Goal: Task Accomplishment & Management: Manage account settings

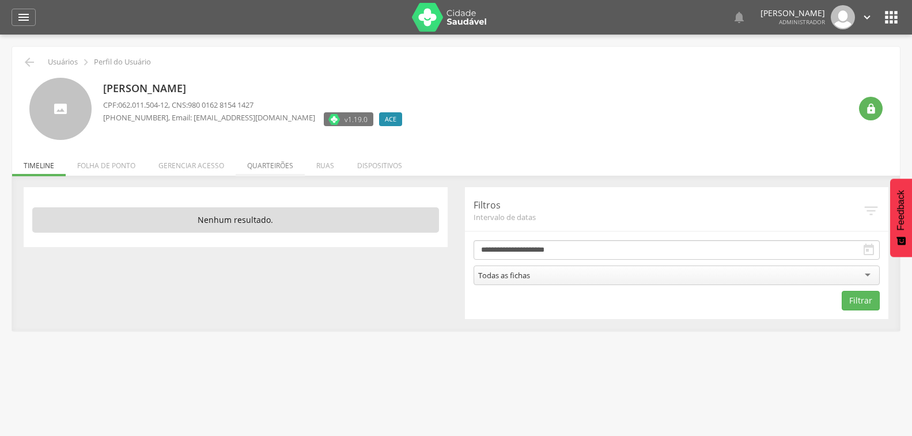
click at [280, 163] on li "Quarteirões" at bounding box center [270, 162] width 69 height 27
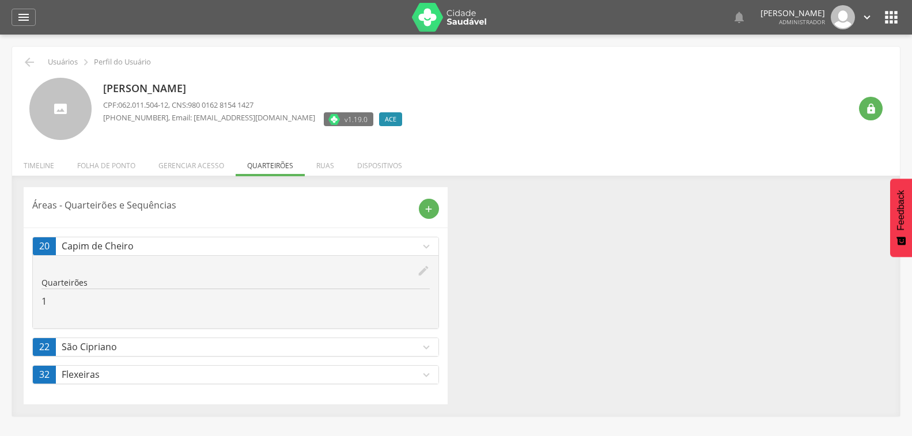
click at [427, 242] on icon "expand_more" at bounding box center [426, 246] width 13 height 13
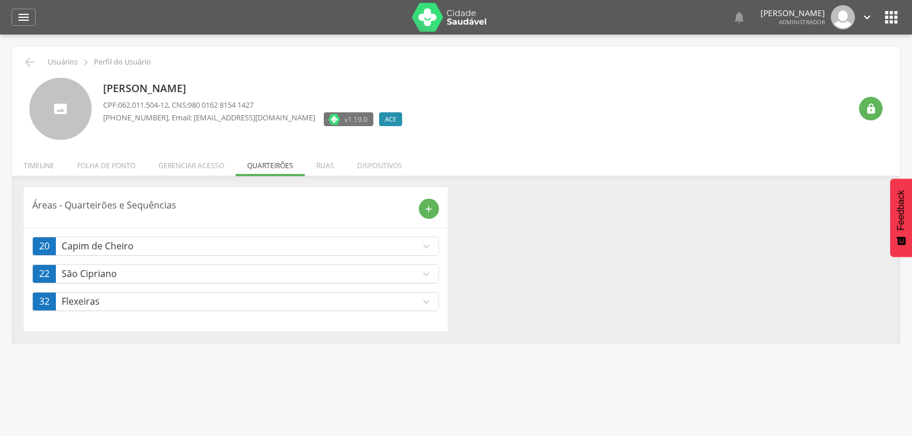
click at [427, 245] on icon "expand_more" at bounding box center [426, 246] width 13 height 13
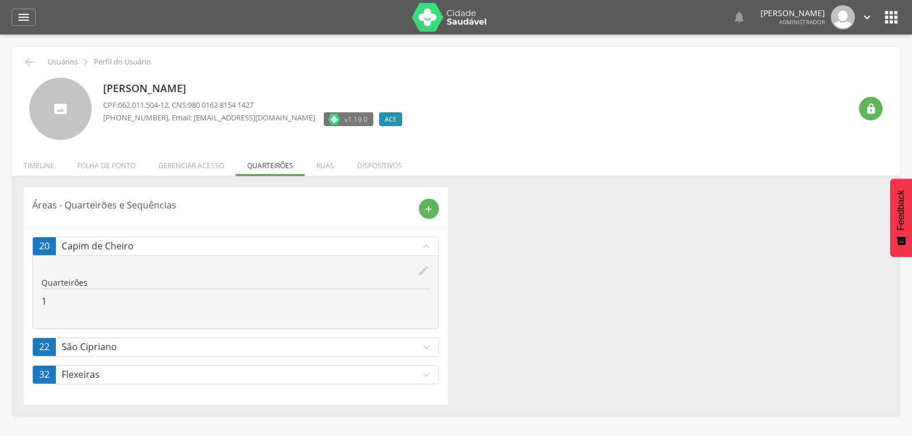
click at [428, 273] on icon "edit" at bounding box center [423, 271] width 13 height 13
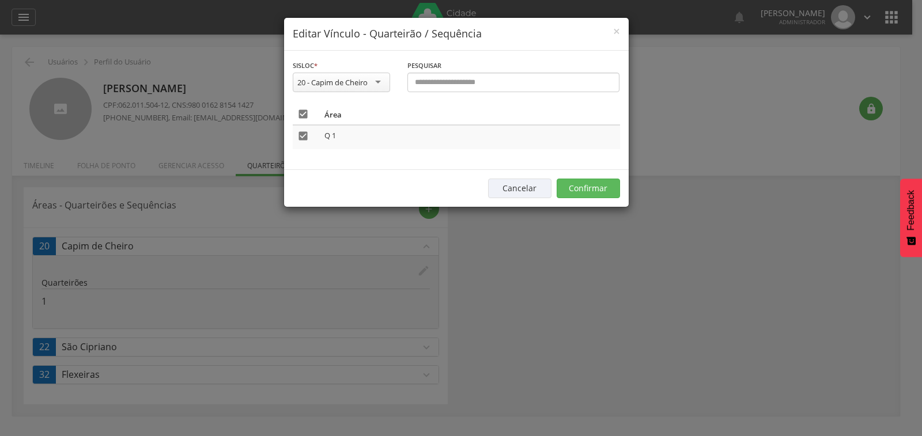
click at [301, 111] on icon "" at bounding box center [303, 114] width 12 height 12
click at [597, 193] on button "Confirmar" at bounding box center [588, 189] width 63 height 20
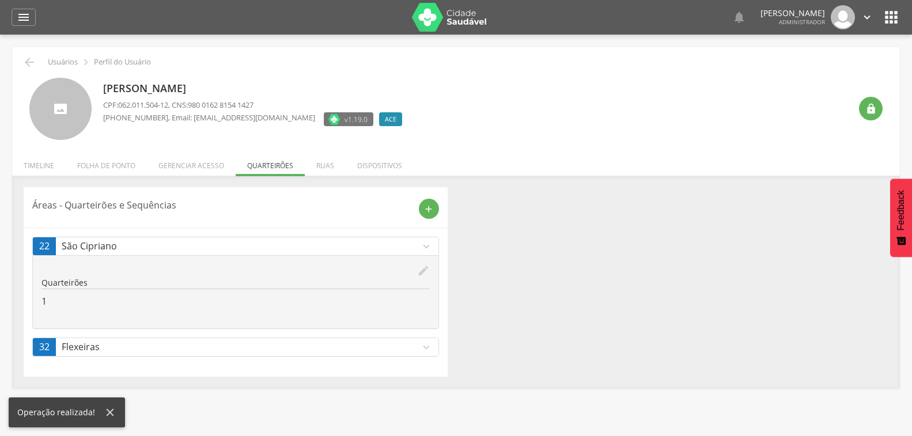
click at [424, 269] on icon "edit" at bounding box center [423, 271] width 13 height 13
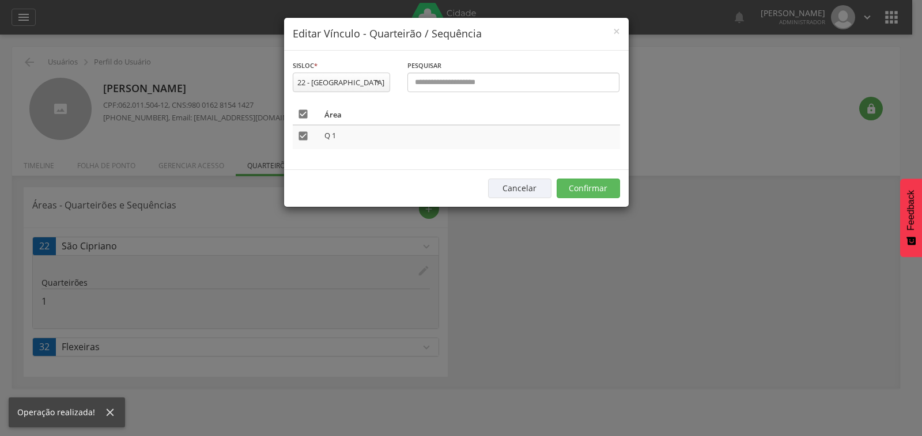
click at [302, 111] on icon "" at bounding box center [303, 114] width 12 height 12
click at [578, 186] on button "Confirmar" at bounding box center [588, 189] width 63 height 20
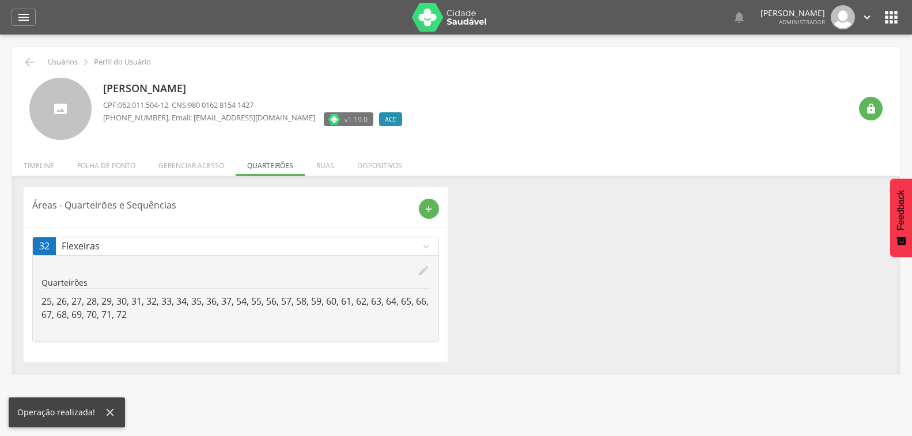
click at [421, 267] on icon "edit" at bounding box center [423, 271] width 13 height 13
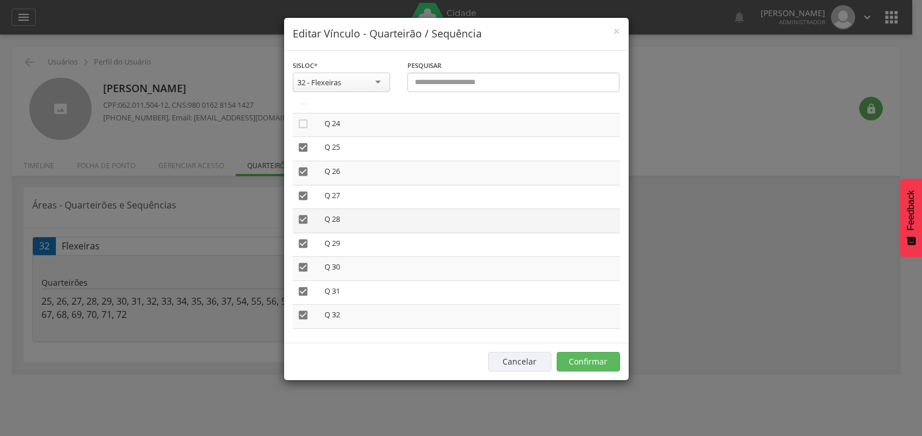
scroll to position [588, 0]
click at [300, 146] on icon "" at bounding box center [303, 147] width 12 height 12
click at [300, 168] on icon "" at bounding box center [303, 171] width 12 height 12
click at [302, 190] on icon "" at bounding box center [303, 196] width 12 height 12
click at [304, 218] on icon "" at bounding box center [303, 219] width 12 height 12
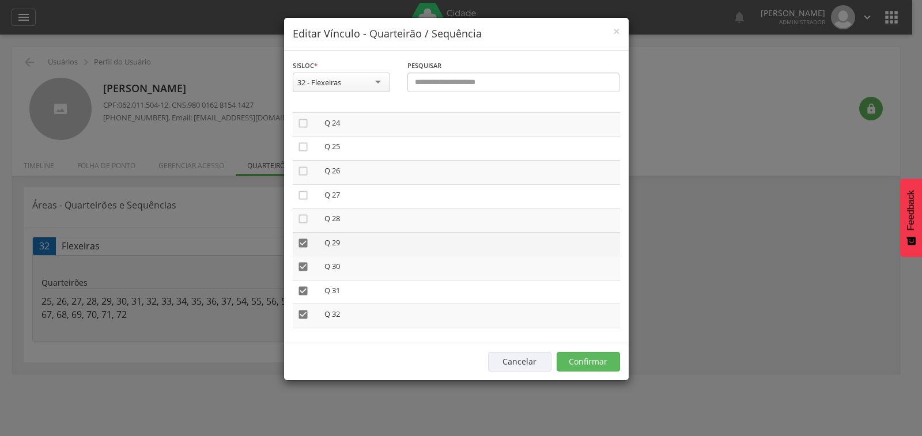
click at [303, 243] on icon "" at bounding box center [303, 243] width 12 height 12
click at [303, 262] on icon "" at bounding box center [303, 267] width 12 height 12
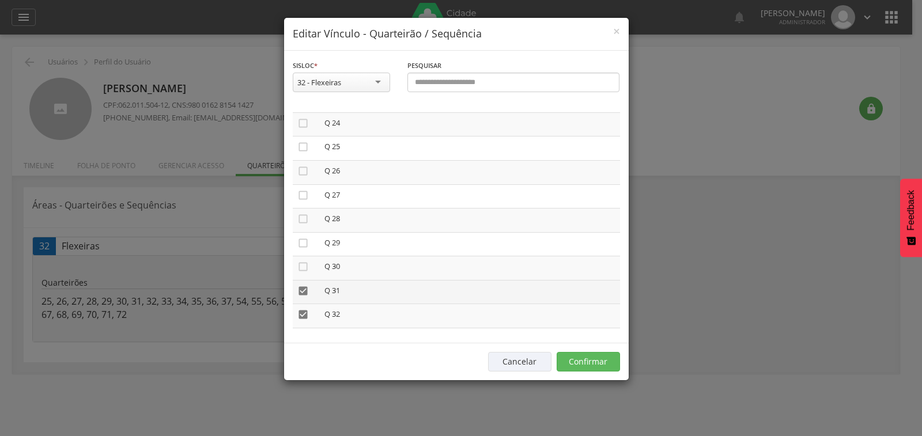
click at [303, 288] on icon "" at bounding box center [303, 291] width 12 height 12
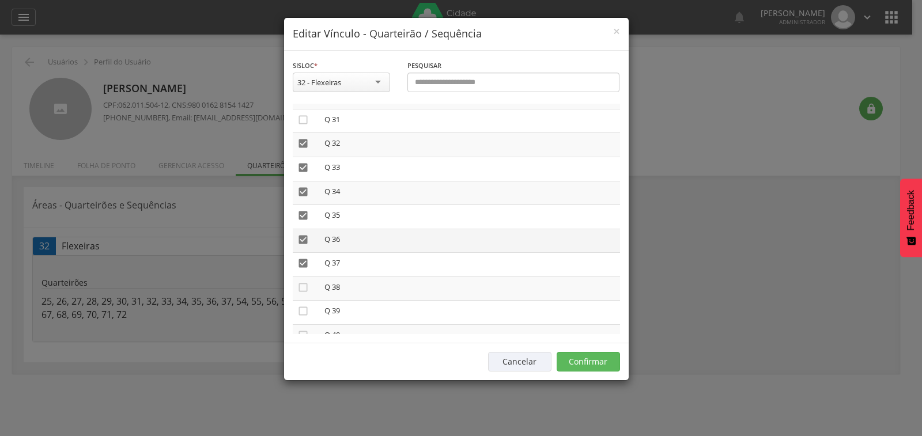
scroll to position [761, 0]
click at [299, 144] on icon "" at bounding box center [303, 142] width 12 height 12
click at [306, 164] on icon "" at bounding box center [303, 166] width 12 height 12
click at [303, 186] on icon "" at bounding box center [303, 190] width 12 height 12
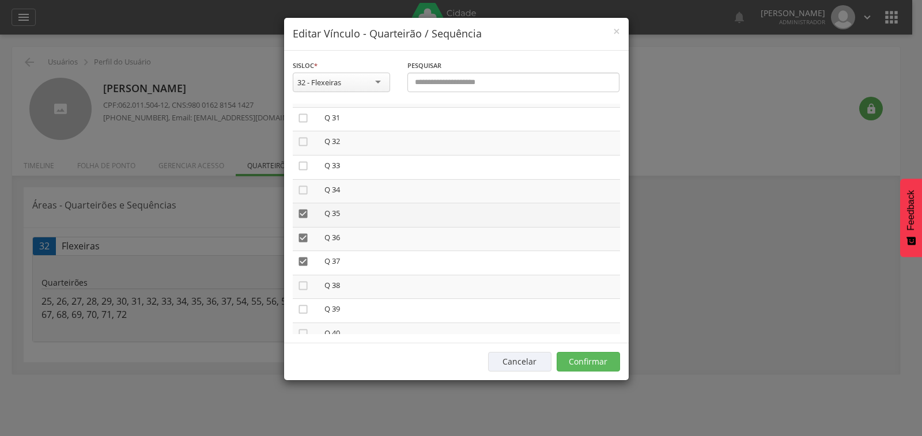
click at [303, 217] on icon "" at bounding box center [303, 214] width 12 height 12
click at [304, 239] on icon "" at bounding box center [303, 238] width 12 height 12
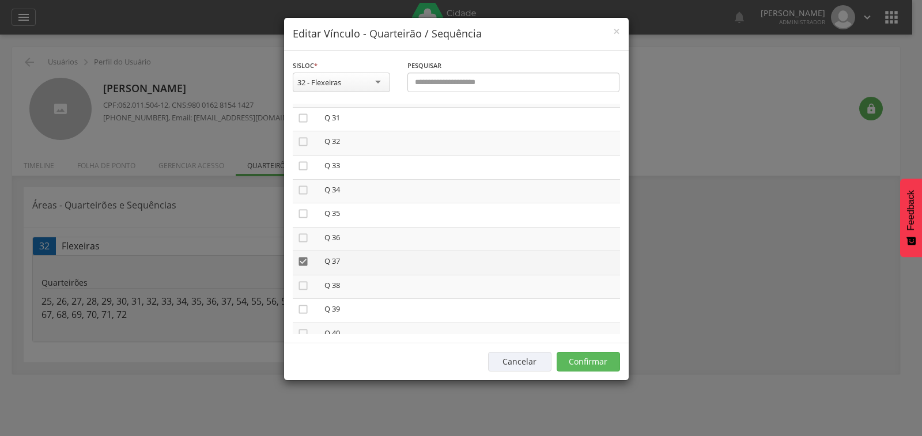
click at [304, 258] on icon "" at bounding box center [303, 262] width 12 height 12
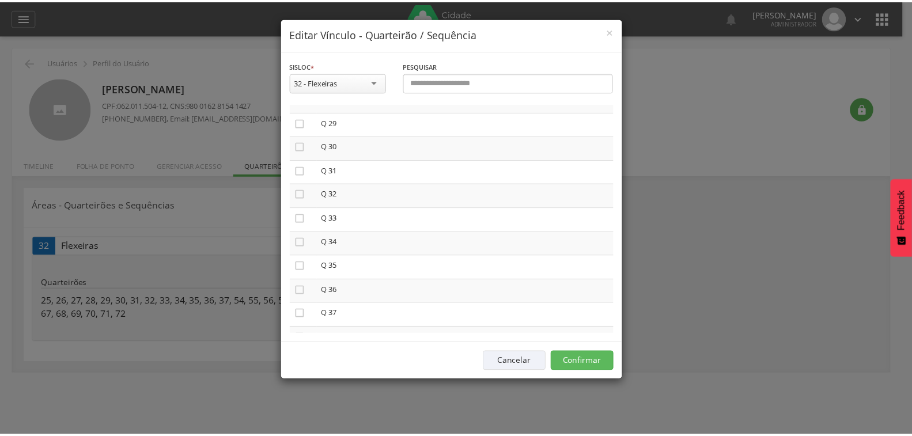
scroll to position [706, 0]
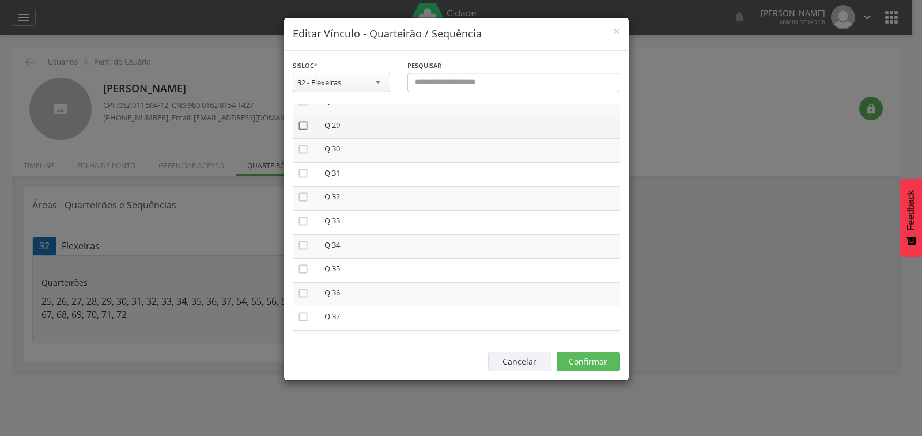
click at [304, 126] on icon "" at bounding box center [303, 126] width 12 height 12
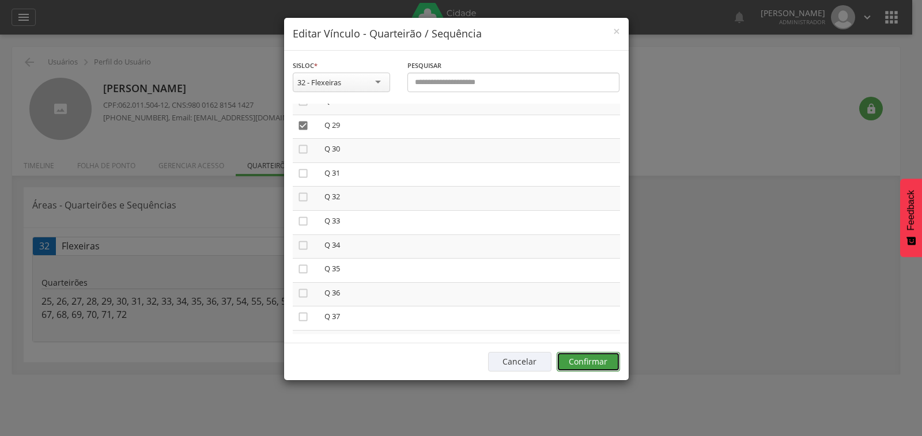
click at [593, 363] on button "Confirmar" at bounding box center [588, 362] width 63 height 20
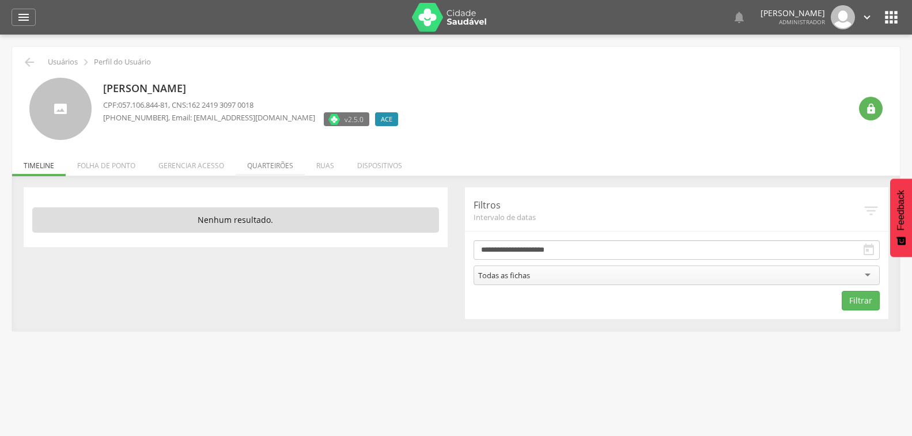
click at [271, 164] on li "Quarteirões" at bounding box center [270, 162] width 69 height 27
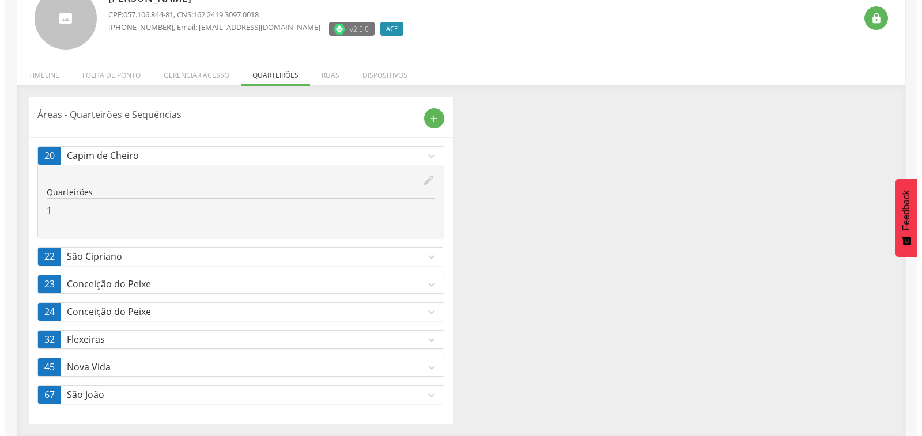
scroll to position [91, 0]
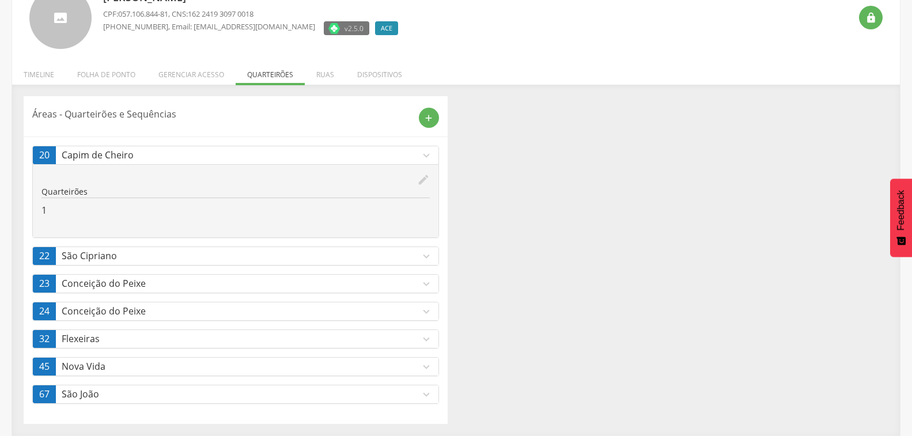
click at [418, 340] on p "Flexeiras" at bounding box center [241, 339] width 359 height 13
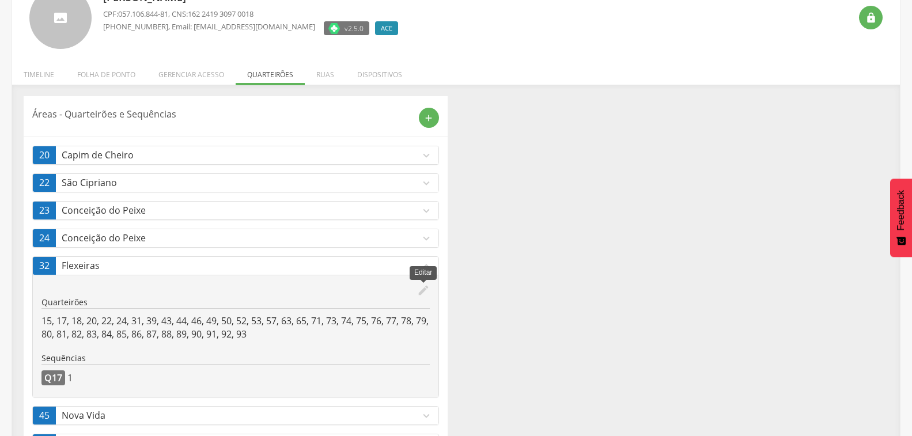
click at [425, 289] on icon "edit" at bounding box center [423, 290] width 13 height 13
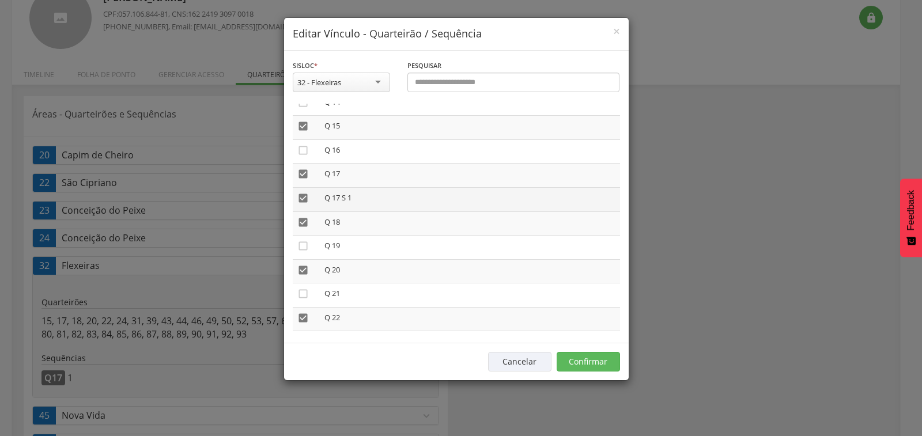
scroll to position [346, 0]
click at [302, 126] on icon "" at bounding box center [303, 126] width 12 height 12
click at [304, 174] on icon "" at bounding box center [303, 174] width 12 height 12
click at [299, 197] on icon "" at bounding box center [303, 198] width 12 height 12
click at [301, 219] on icon "" at bounding box center [303, 222] width 12 height 12
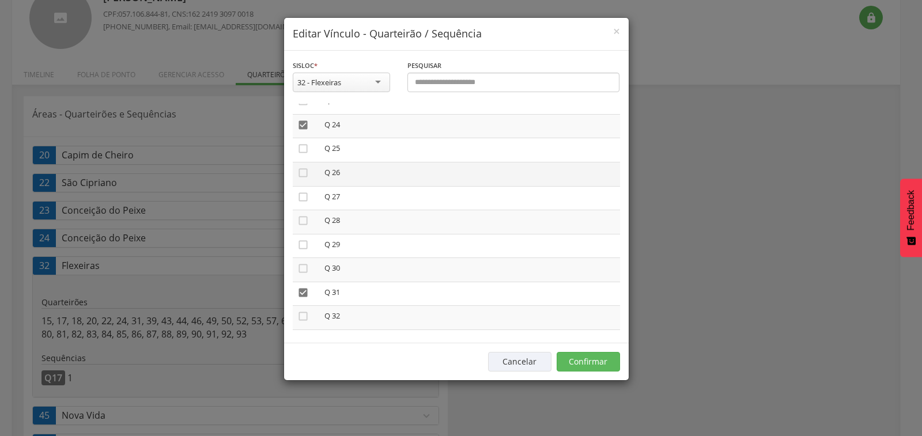
scroll to position [588, 0]
click at [301, 120] on icon "" at bounding box center [303, 124] width 12 height 12
click at [301, 154] on icon "" at bounding box center [303, 153] width 12 height 12
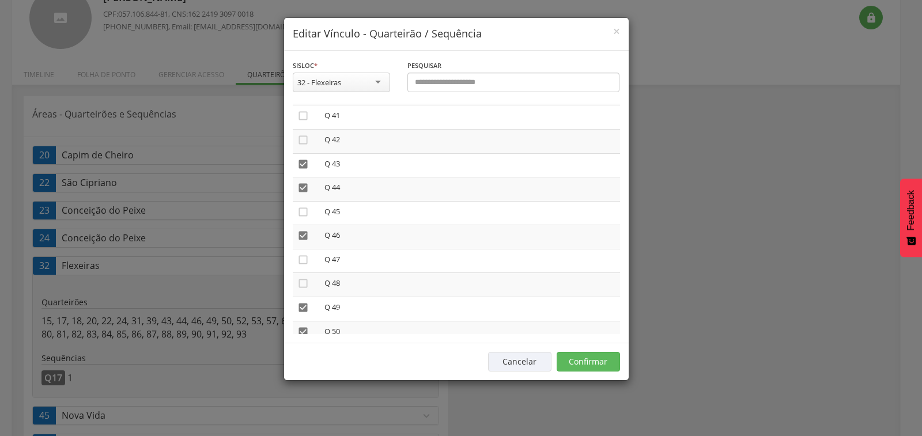
scroll to position [1003, 0]
click at [302, 164] on icon "" at bounding box center [303, 164] width 12 height 12
click at [301, 184] on icon "" at bounding box center [303, 188] width 12 height 12
click at [301, 232] on icon "" at bounding box center [303, 235] width 12 height 12
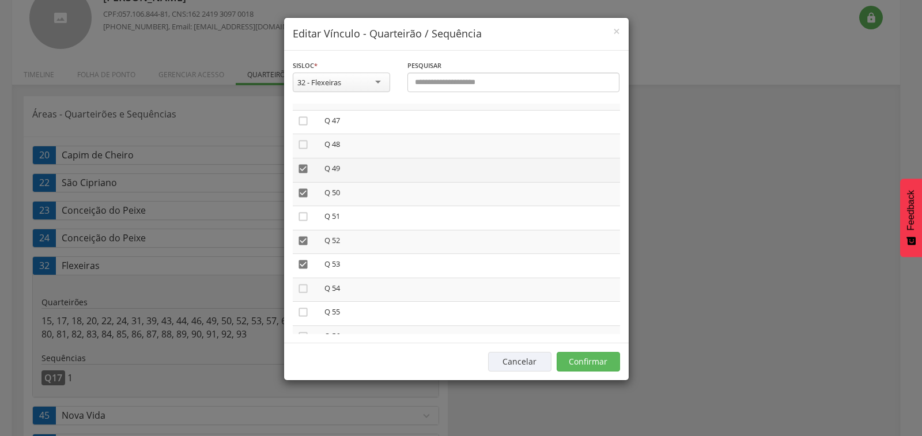
click at [301, 168] on icon "" at bounding box center [303, 169] width 12 height 12
click at [300, 199] on td "" at bounding box center [306, 194] width 27 height 24
click at [305, 239] on icon "" at bounding box center [303, 241] width 12 height 12
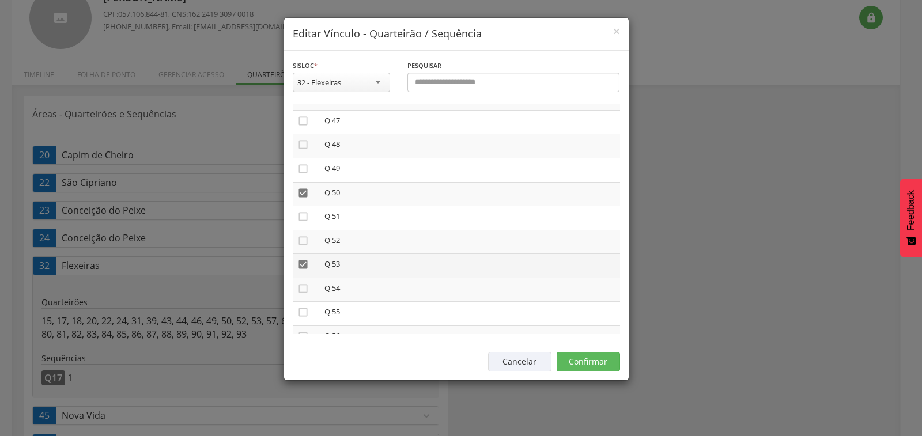
click at [301, 264] on icon "" at bounding box center [303, 265] width 12 height 12
click at [301, 192] on icon "" at bounding box center [303, 193] width 12 height 12
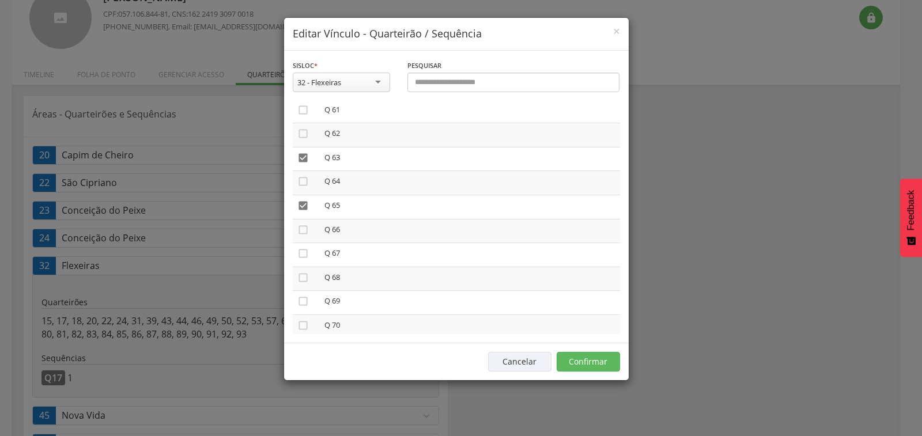
scroll to position [1487, 0]
click at [304, 160] on icon "" at bounding box center [303, 159] width 12 height 12
click at [301, 174] on icon "" at bounding box center [303, 177] width 12 height 12
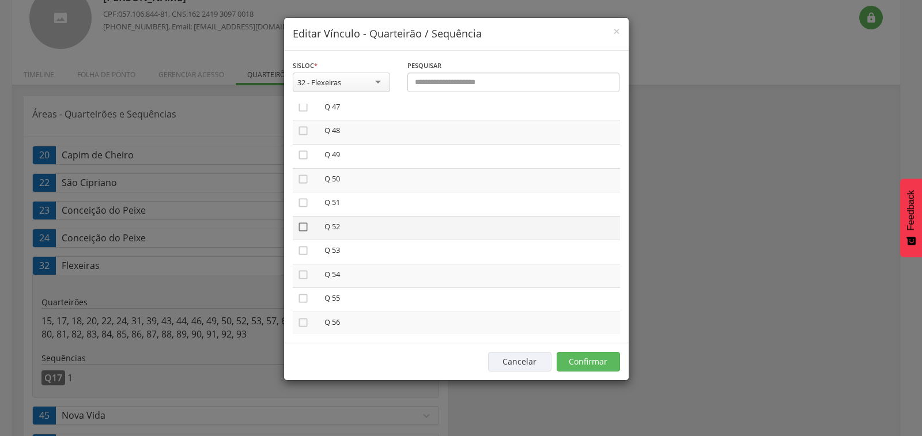
click at [301, 226] on icon "" at bounding box center [303, 227] width 12 height 12
click at [583, 360] on button "Confirmar" at bounding box center [588, 362] width 63 height 20
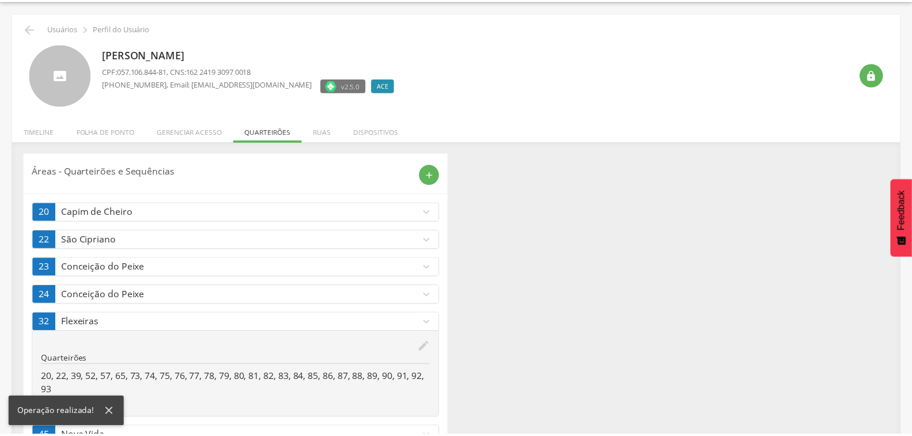
scroll to position [91, 0]
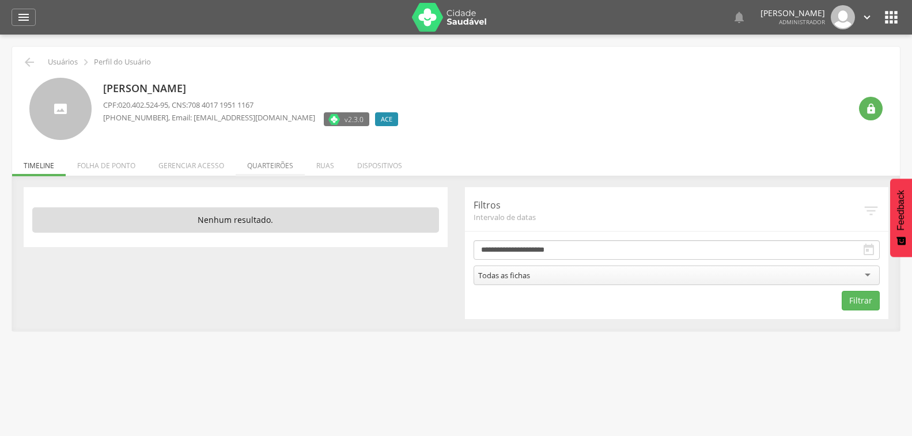
click at [278, 167] on li "Quarteirões" at bounding box center [270, 162] width 69 height 27
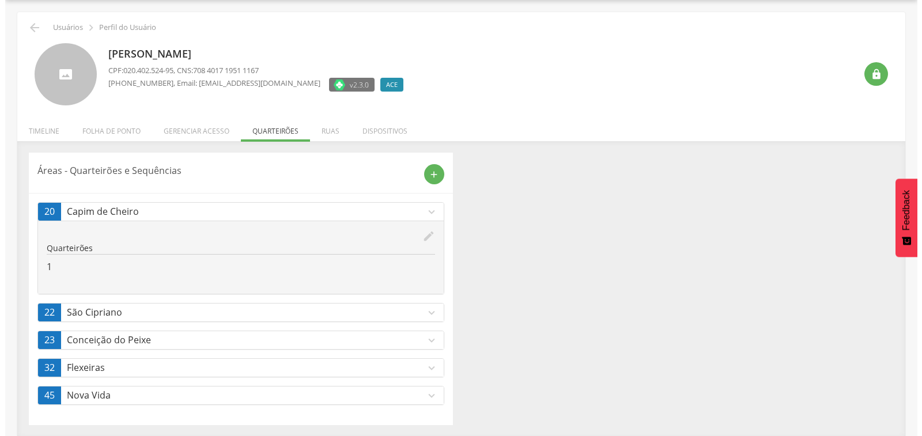
scroll to position [36, 0]
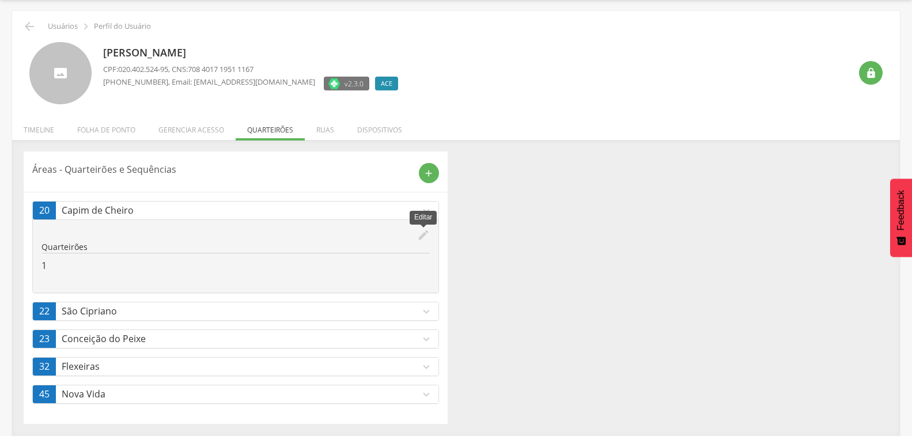
click at [420, 235] on icon "edit" at bounding box center [423, 235] width 13 height 13
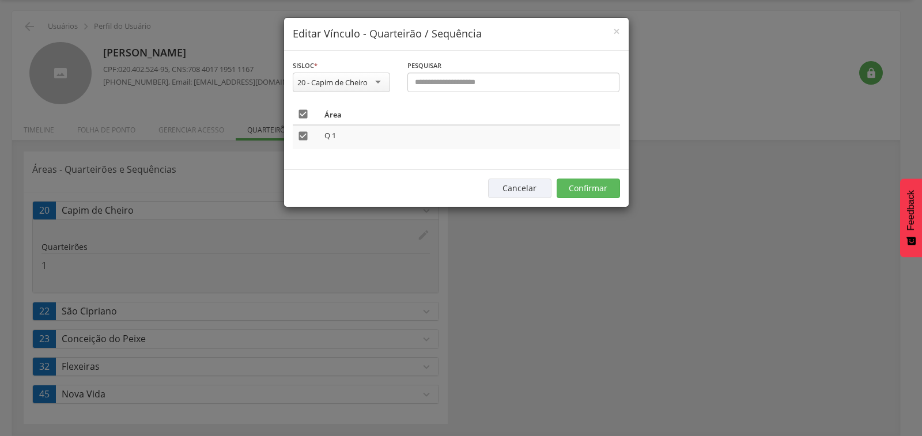
click at [303, 112] on icon "" at bounding box center [303, 114] width 12 height 12
click at [585, 186] on button "Confirmar" at bounding box center [588, 189] width 63 height 20
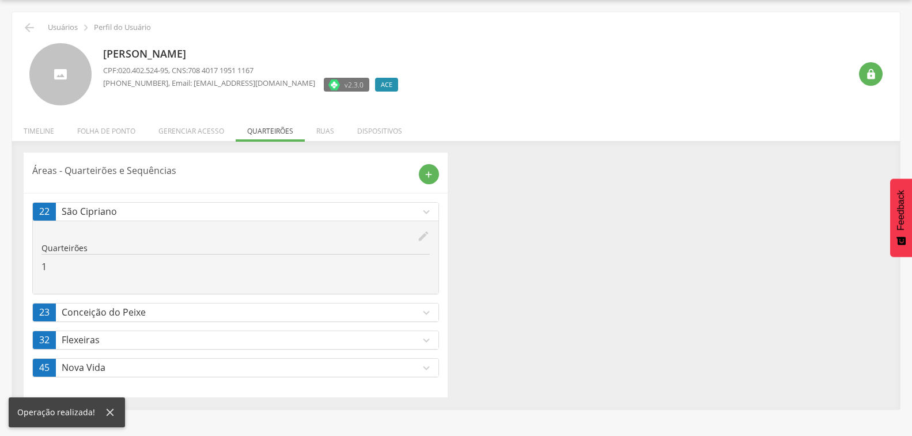
click at [424, 234] on icon "edit" at bounding box center [423, 236] width 13 height 13
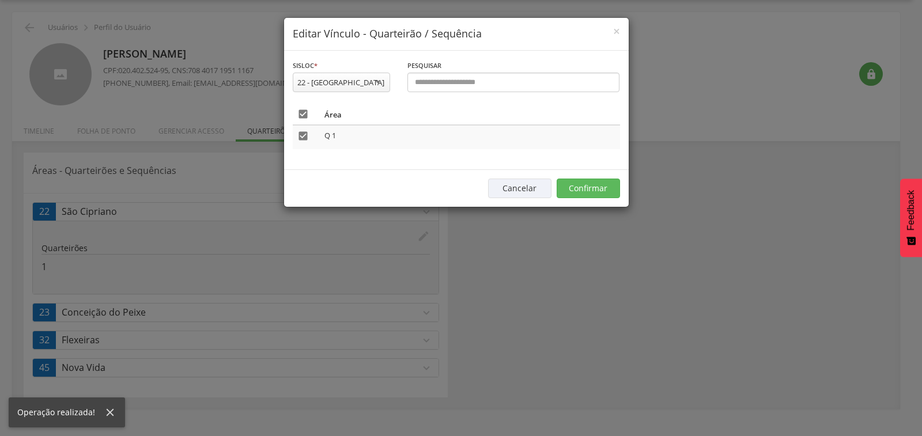
click at [300, 115] on icon "" at bounding box center [303, 114] width 12 height 12
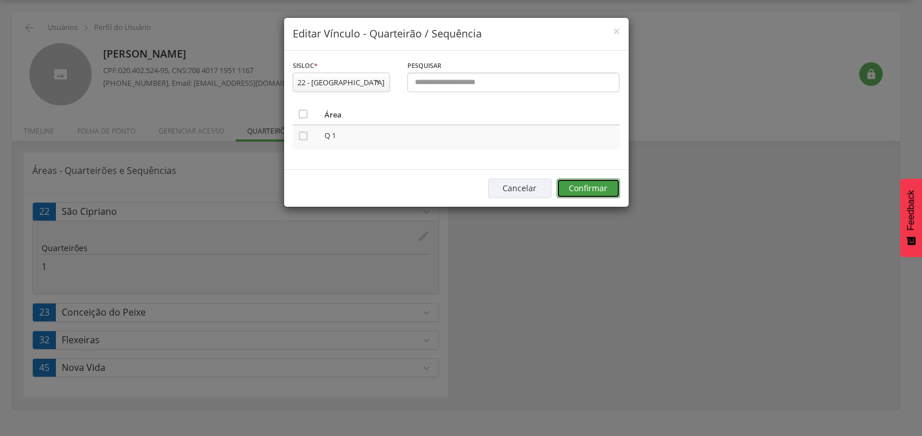
click at [571, 185] on button "Confirmar" at bounding box center [588, 189] width 63 height 20
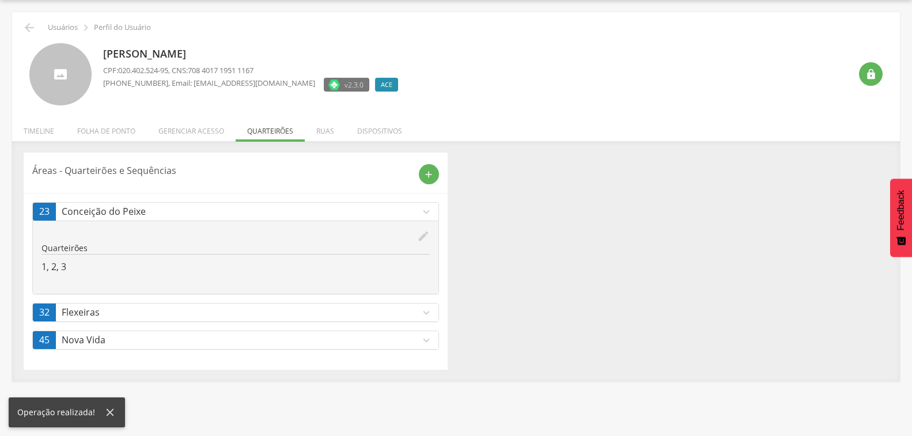
click at [419, 236] on icon "edit" at bounding box center [423, 236] width 13 height 13
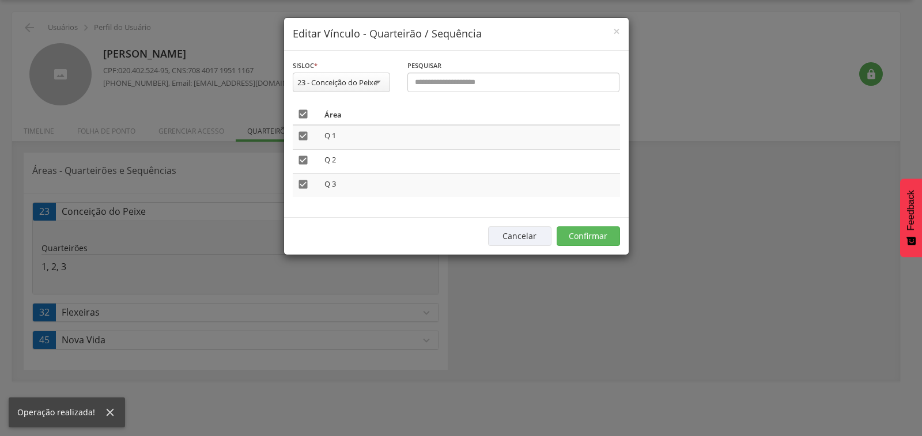
click at [299, 115] on icon "" at bounding box center [303, 114] width 12 height 12
click at [587, 237] on button "Confirmar" at bounding box center [588, 237] width 63 height 20
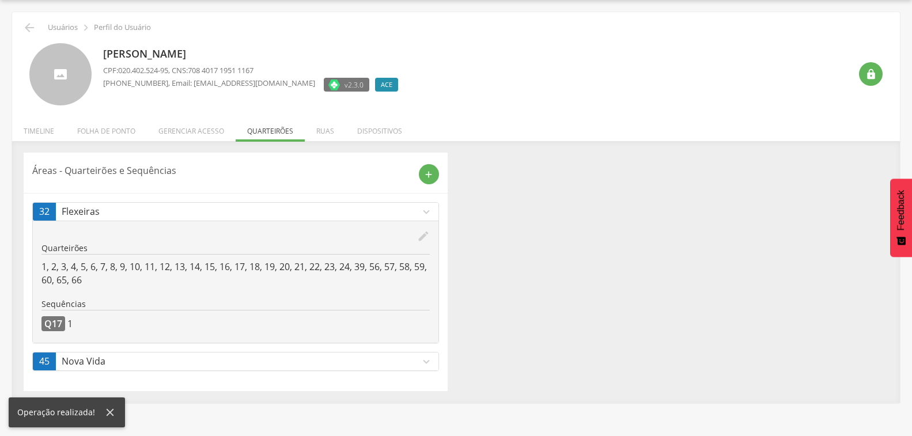
click at [424, 363] on icon "expand_more" at bounding box center [426, 362] width 13 height 13
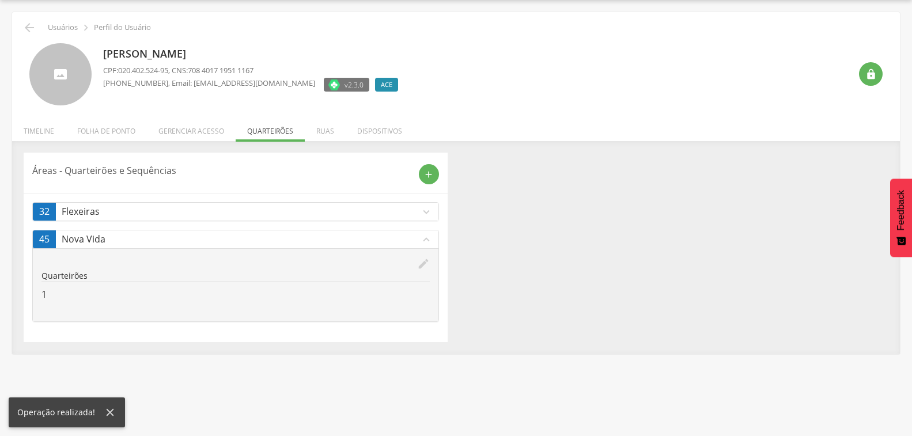
click at [418, 265] on icon "edit" at bounding box center [423, 264] width 13 height 13
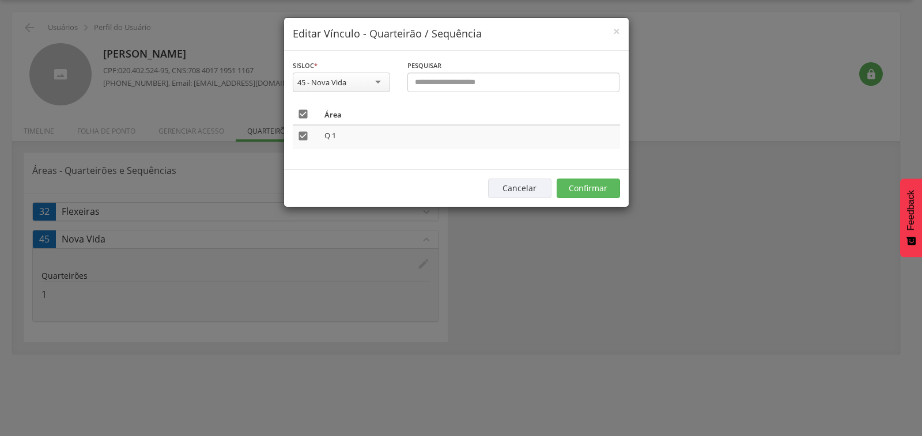
click at [296, 111] on th "" at bounding box center [306, 114] width 27 height 21
click at [303, 111] on icon "" at bounding box center [303, 114] width 12 height 12
click at [585, 180] on button "Confirmar" at bounding box center [588, 189] width 63 height 20
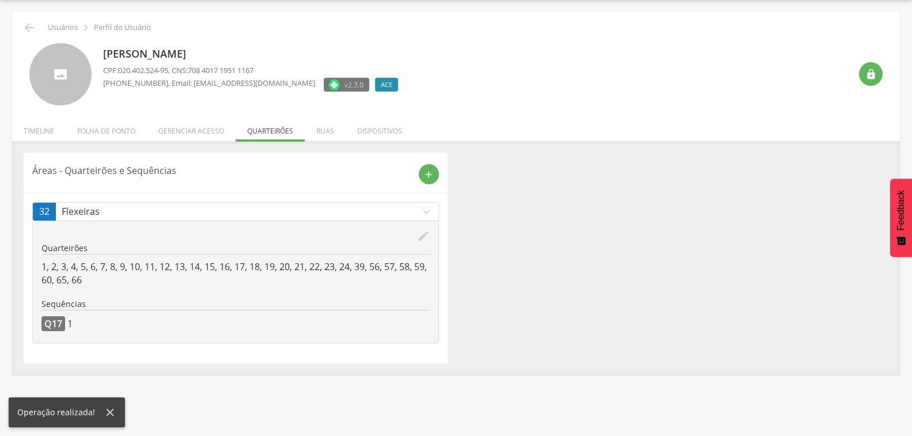
click at [421, 233] on icon "edit" at bounding box center [423, 236] width 13 height 13
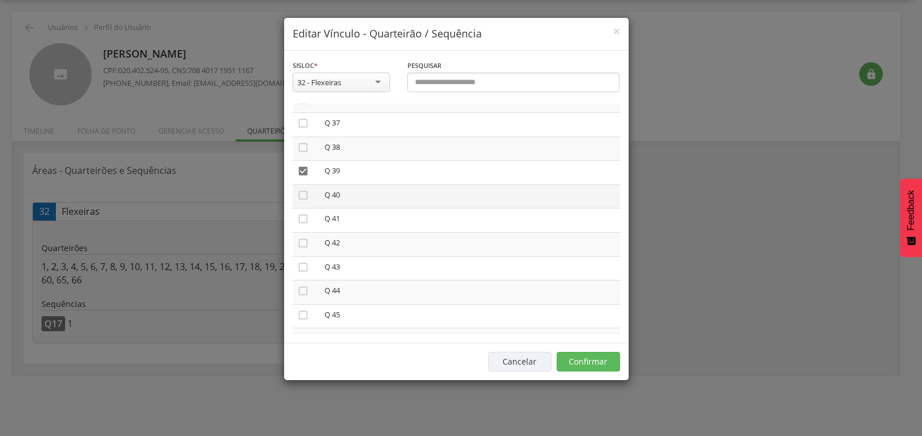
scroll to position [899, 0]
click at [303, 173] on icon "" at bounding box center [303, 171] width 12 height 12
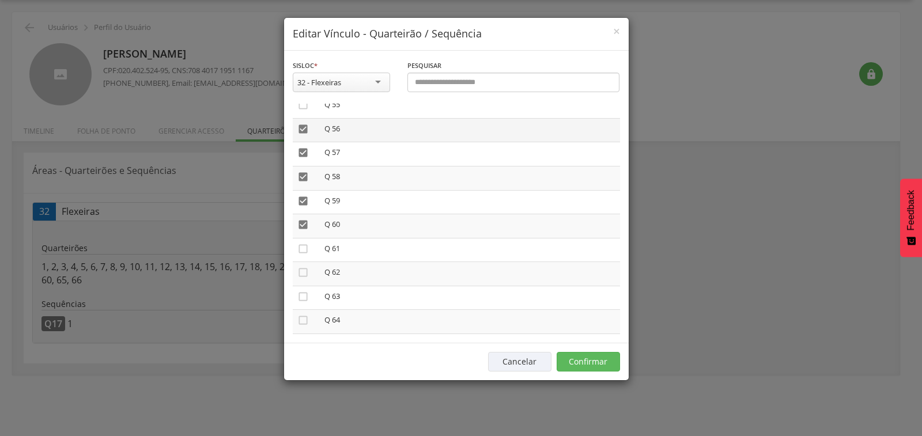
click at [300, 131] on icon "" at bounding box center [303, 129] width 12 height 12
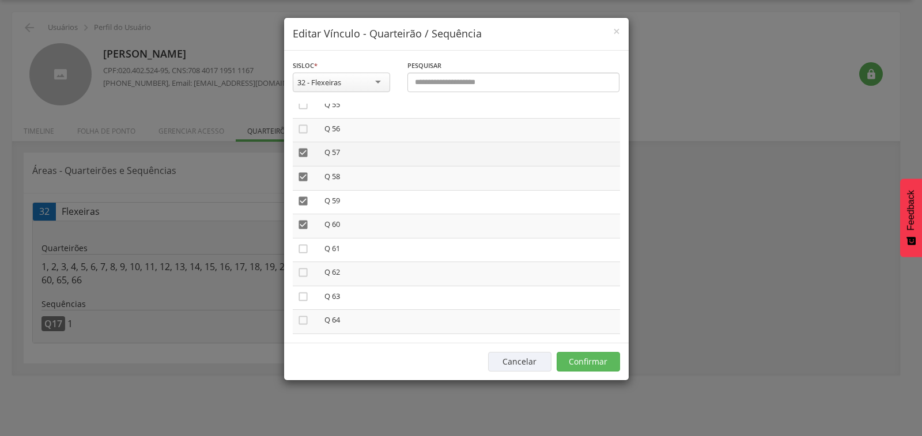
click at [300, 151] on icon "" at bounding box center [303, 153] width 12 height 12
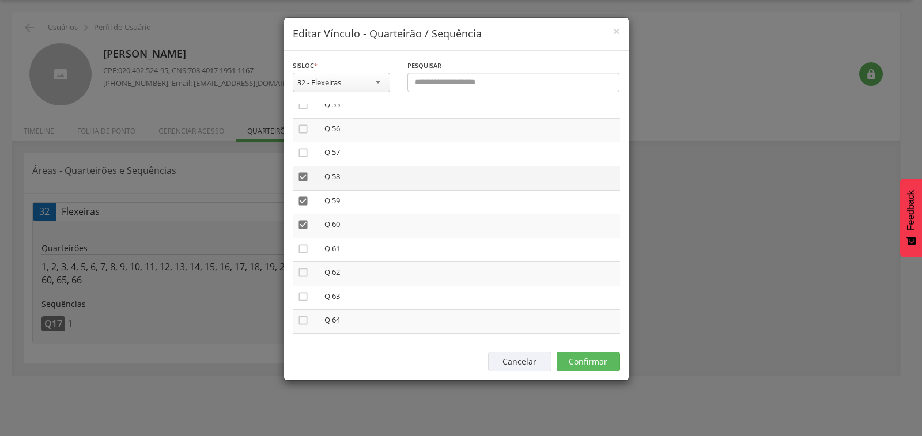
click at [301, 176] on icon "" at bounding box center [303, 177] width 12 height 12
drag, startPoint x: 301, startPoint y: 200, endPoint x: 301, endPoint y: 227, distance: 26.5
click at [301, 201] on icon "" at bounding box center [303, 201] width 12 height 12
click at [301, 227] on icon "" at bounding box center [303, 225] width 12 height 12
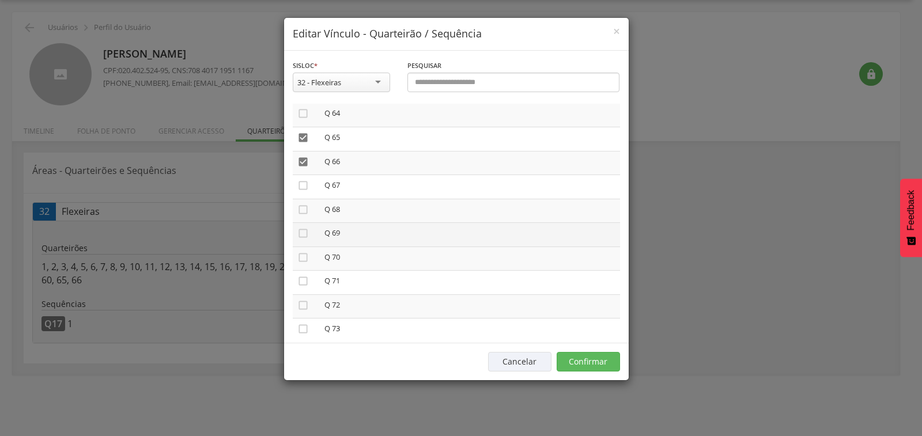
scroll to position [1556, 0]
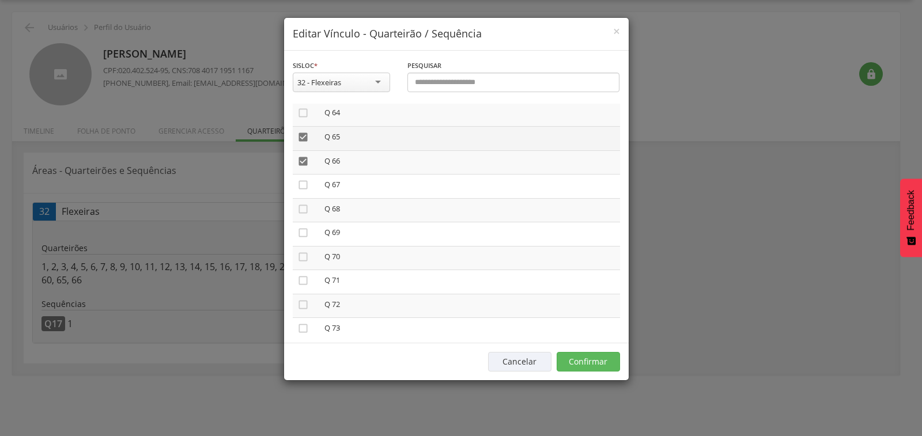
click at [302, 138] on icon "" at bounding box center [303, 137] width 12 height 12
click at [300, 157] on icon "" at bounding box center [303, 162] width 12 height 12
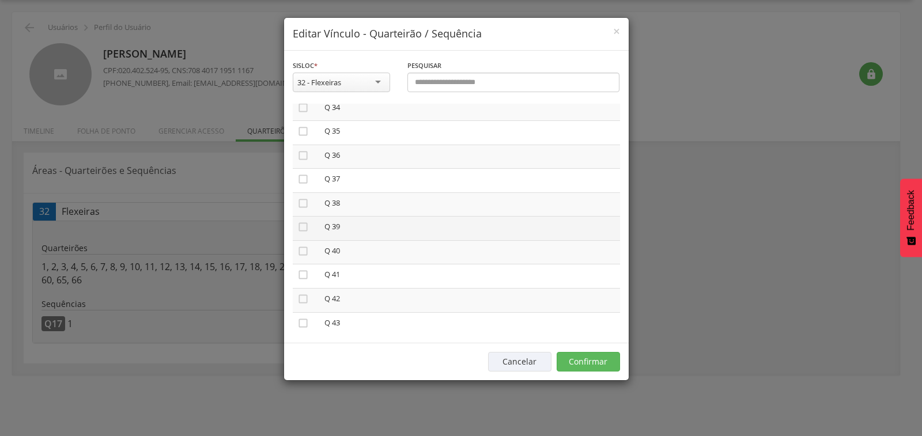
scroll to position [844, 0]
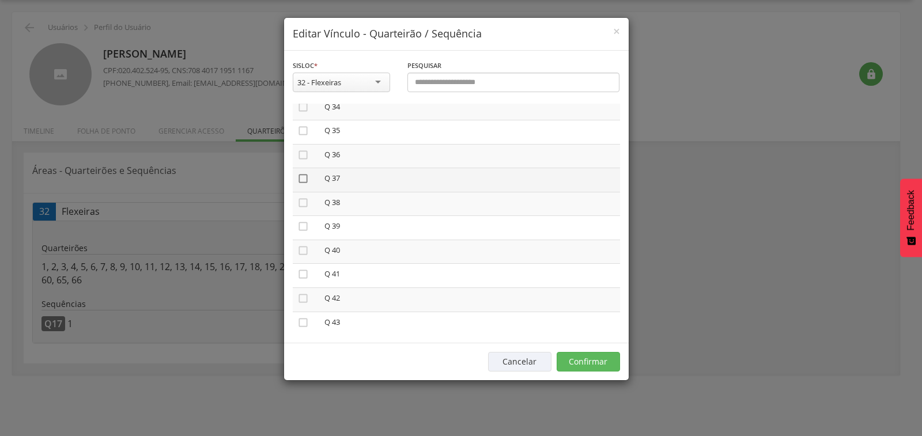
click at [302, 180] on icon "" at bounding box center [303, 179] width 12 height 12
click at [304, 165] on icon "" at bounding box center [303, 163] width 12 height 12
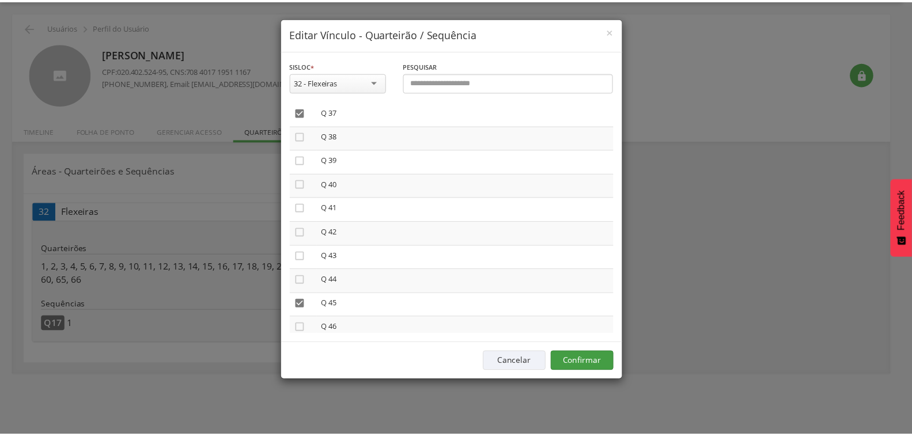
scroll to position [913, 0]
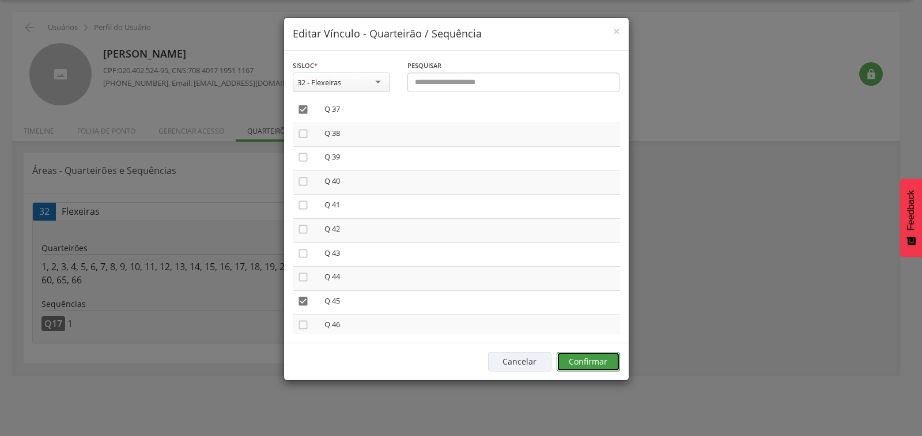
click at [596, 363] on button "Confirmar" at bounding box center [588, 362] width 63 height 20
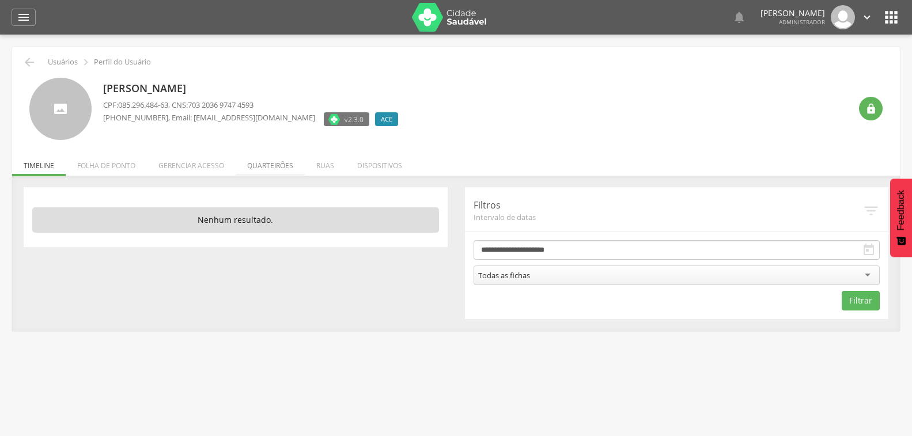
click at [270, 165] on li "Quarteirões" at bounding box center [270, 162] width 69 height 27
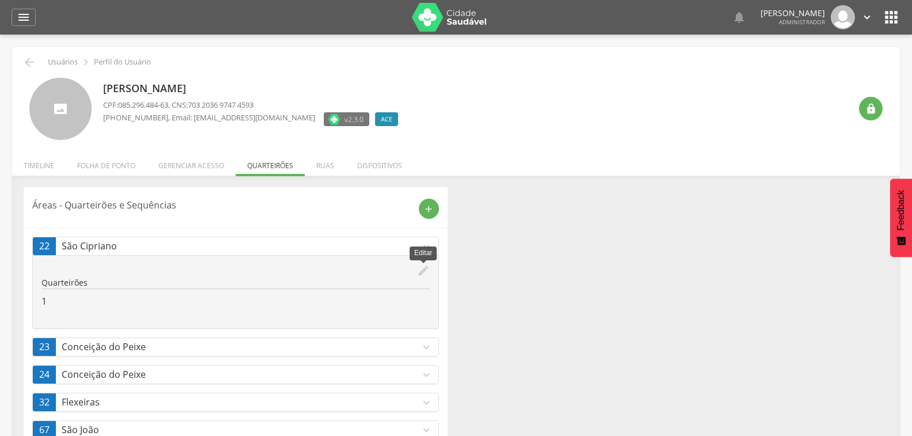
click at [424, 267] on icon "edit" at bounding box center [423, 271] width 13 height 13
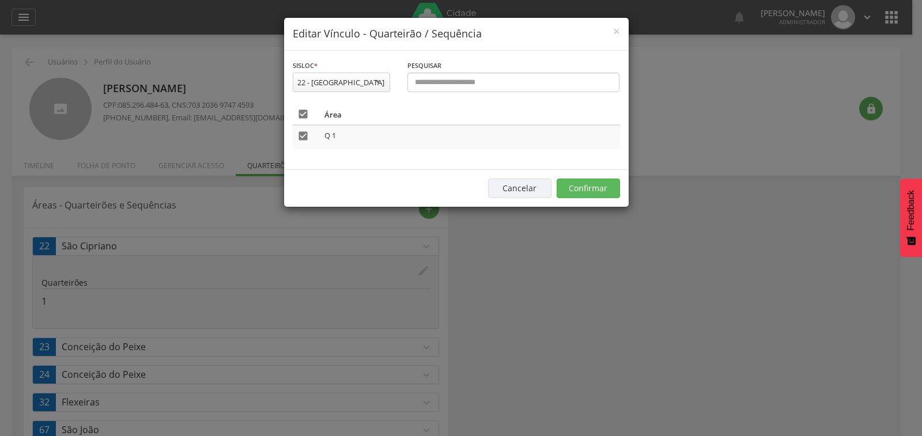
click at [301, 117] on icon "" at bounding box center [303, 114] width 12 height 12
click at [578, 184] on button "Confirmar" at bounding box center [588, 189] width 63 height 20
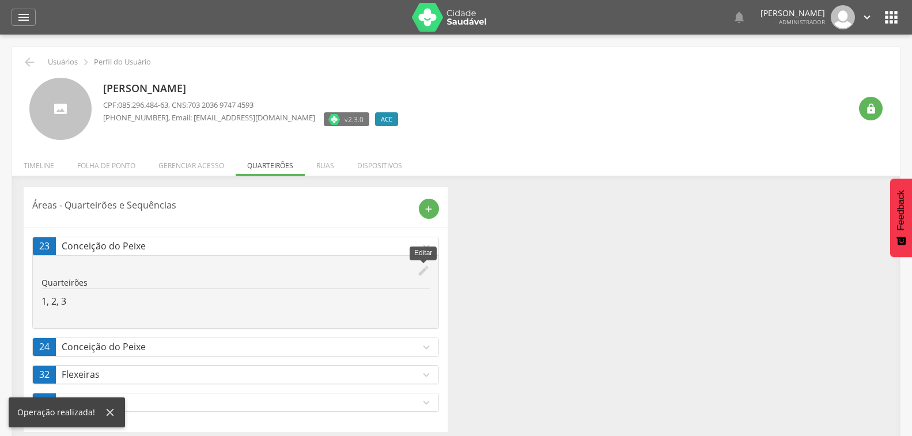
click at [421, 268] on icon "edit" at bounding box center [423, 271] width 13 height 13
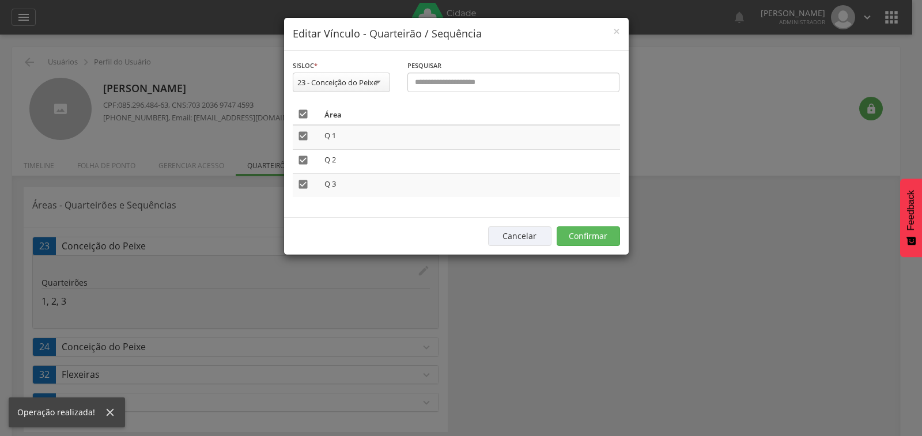
click at [302, 111] on icon "" at bounding box center [303, 114] width 12 height 12
click at [595, 240] on button "Confirmar" at bounding box center [588, 237] width 63 height 20
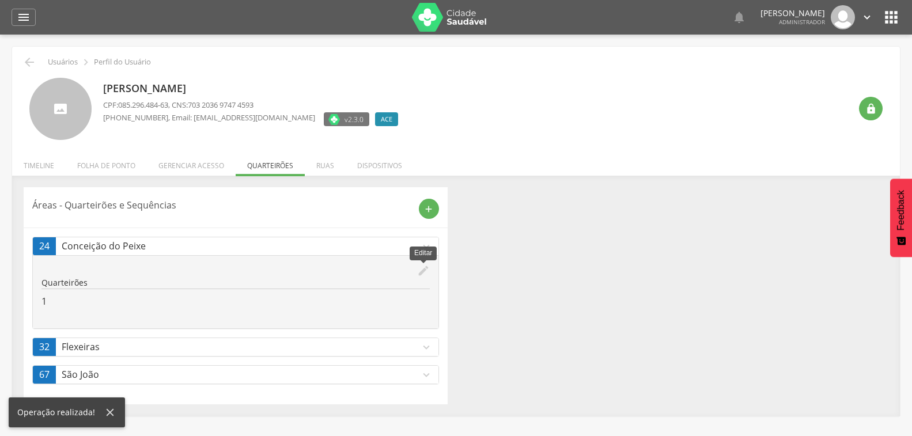
click at [420, 271] on icon "edit" at bounding box center [423, 271] width 13 height 13
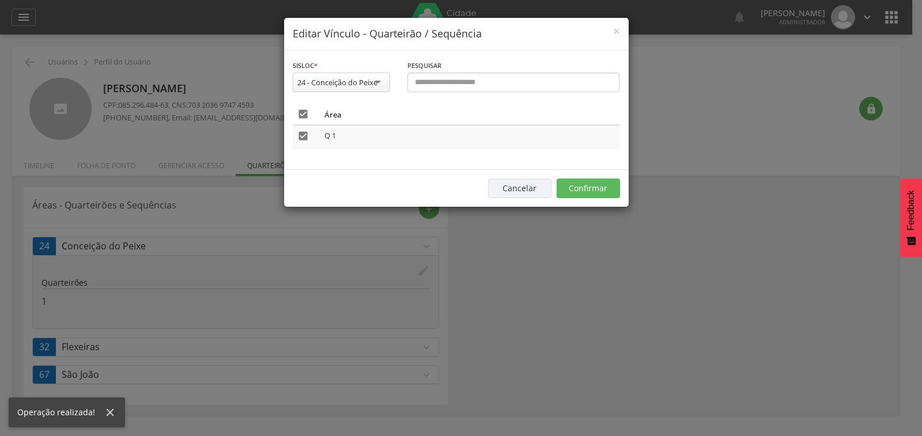
click at [301, 117] on icon "" at bounding box center [303, 114] width 12 height 12
click at [583, 195] on button "Confirmar" at bounding box center [588, 189] width 63 height 20
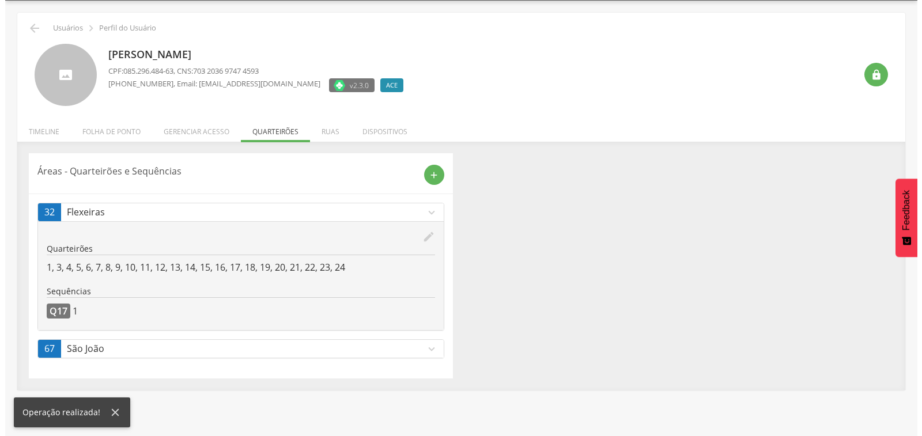
scroll to position [35, 0]
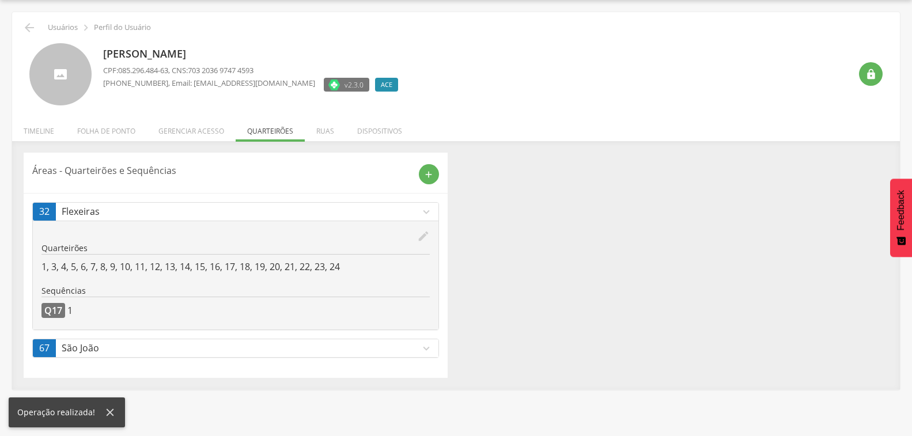
click at [429, 350] on icon "expand_more" at bounding box center [426, 348] width 13 height 13
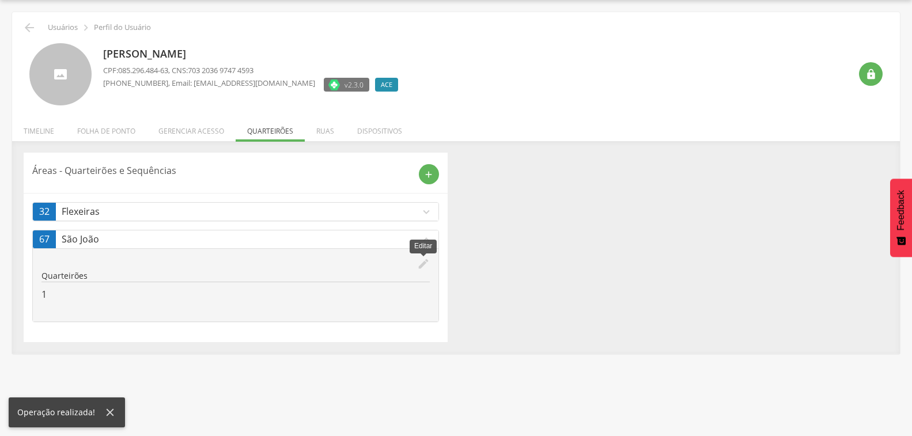
click at [424, 265] on icon "edit" at bounding box center [423, 264] width 13 height 13
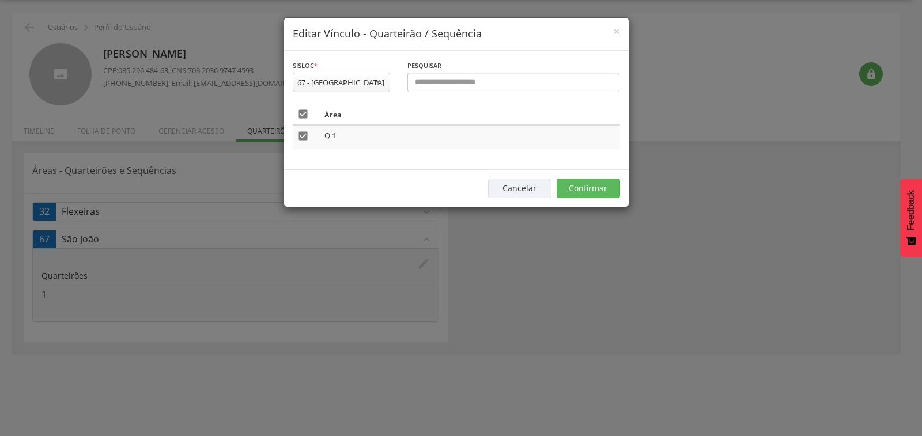
click at [306, 111] on icon "" at bounding box center [303, 114] width 12 height 12
click at [576, 189] on button "Confirmar" at bounding box center [588, 189] width 63 height 20
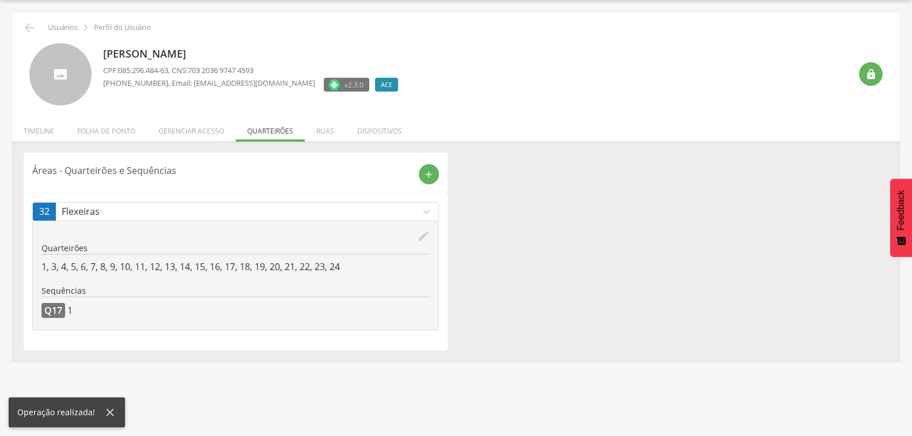
click at [421, 235] on icon "edit" at bounding box center [423, 236] width 13 height 13
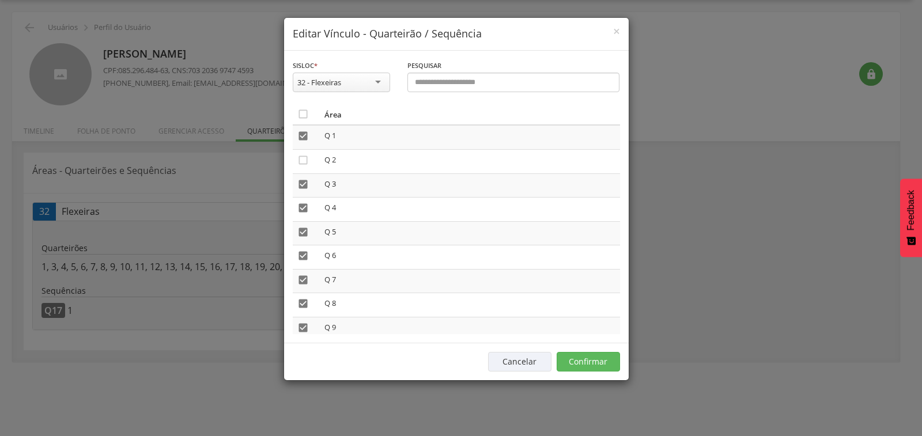
scroll to position [0, 0]
click at [300, 137] on icon "" at bounding box center [303, 136] width 12 height 12
click at [304, 183] on icon "" at bounding box center [303, 185] width 12 height 12
click at [299, 210] on icon "" at bounding box center [303, 208] width 12 height 12
click at [303, 234] on icon "" at bounding box center [303, 233] width 12 height 12
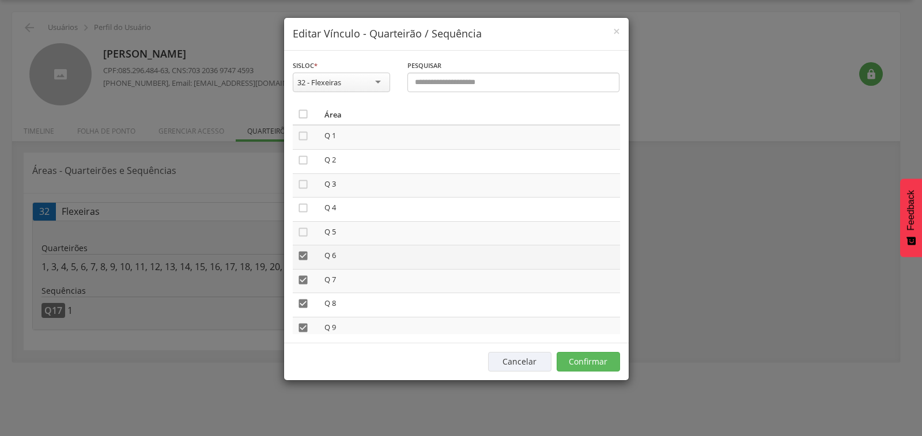
click at [301, 256] on icon "" at bounding box center [303, 256] width 12 height 12
click at [303, 276] on icon "" at bounding box center [303, 280] width 12 height 12
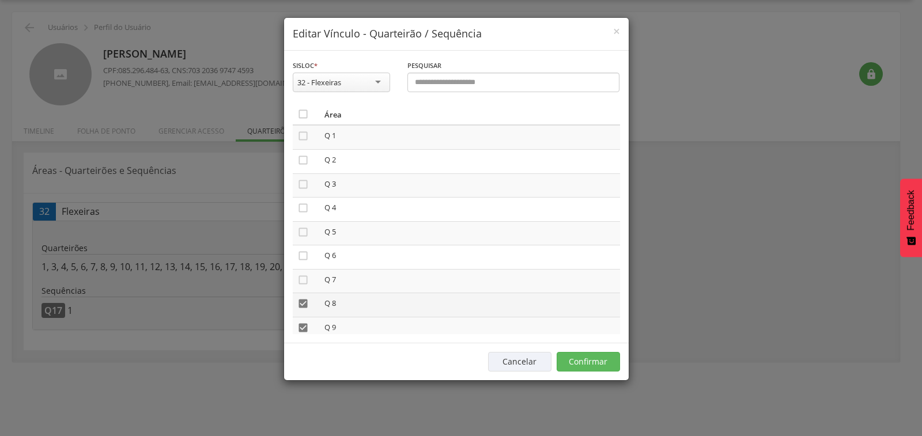
click at [303, 296] on td "" at bounding box center [306, 305] width 27 height 24
click at [306, 302] on icon "" at bounding box center [303, 304] width 12 height 12
click at [307, 325] on icon "" at bounding box center [303, 328] width 12 height 12
click at [304, 180] on icon "" at bounding box center [303, 179] width 12 height 12
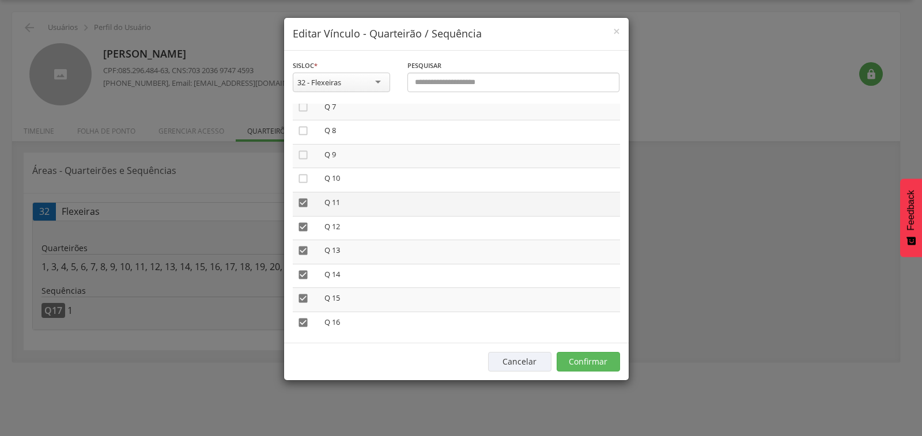
click at [303, 201] on icon "" at bounding box center [303, 203] width 12 height 12
click at [304, 221] on icon "" at bounding box center [303, 227] width 12 height 12
click at [304, 254] on icon "" at bounding box center [303, 251] width 12 height 12
click at [303, 273] on icon "" at bounding box center [303, 275] width 12 height 12
click at [307, 296] on icon "" at bounding box center [303, 299] width 12 height 12
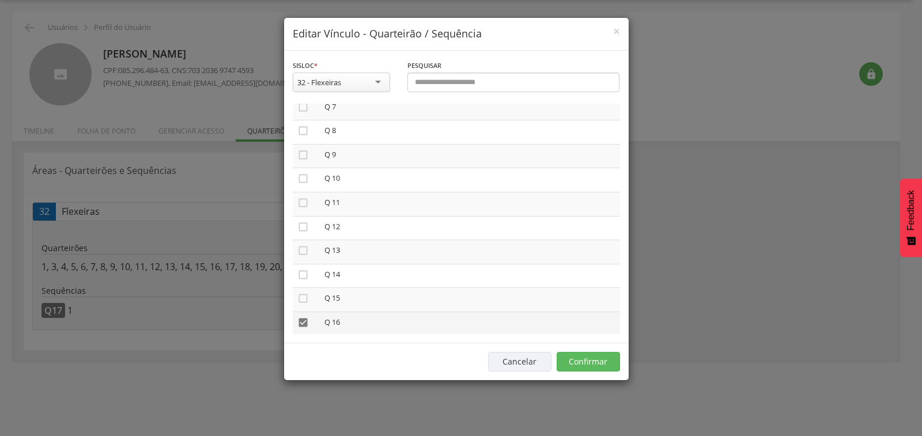
click at [314, 319] on td "" at bounding box center [306, 324] width 27 height 24
click at [303, 322] on icon "" at bounding box center [303, 323] width 12 height 12
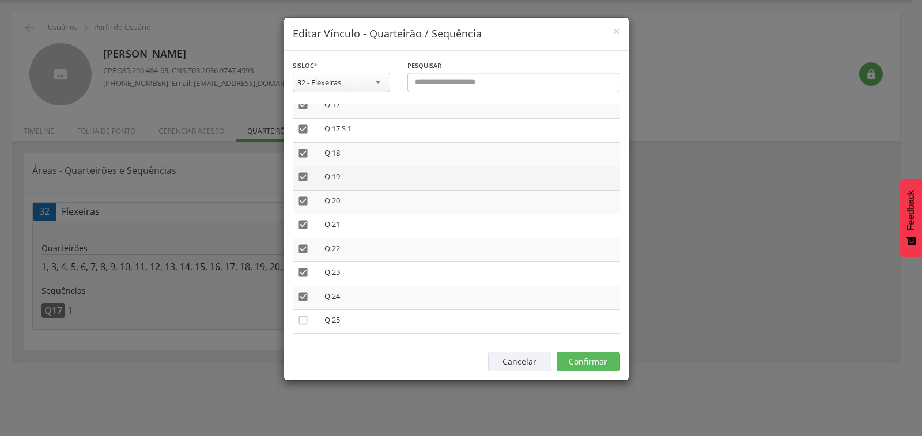
scroll to position [415, 0]
click at [300, 107] on icon "" at bounding box center [303, 105] width 12 height 12
click at [300, 200] on icon "" at bounding box center [303, 198] width 12 height 12
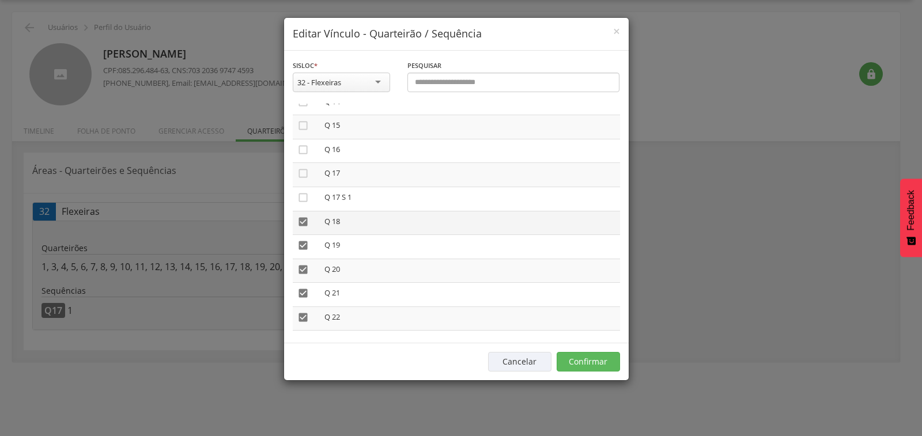
click at [300, 223] on icon "" at bounding box center [303, 222] width 12 height 12
click at [303, 248] on icon "" at bounding box center [303, 246] width 12 height 12
click at [303, 265] on icon "" at bounding box center [303, 270] width 12 height 12
click at [302, 292] on icon "" at bounding box center [303, 294] width 12 height 12
click at [309, 314] on td "" at bounding box center [306, 319] width 27 height 24
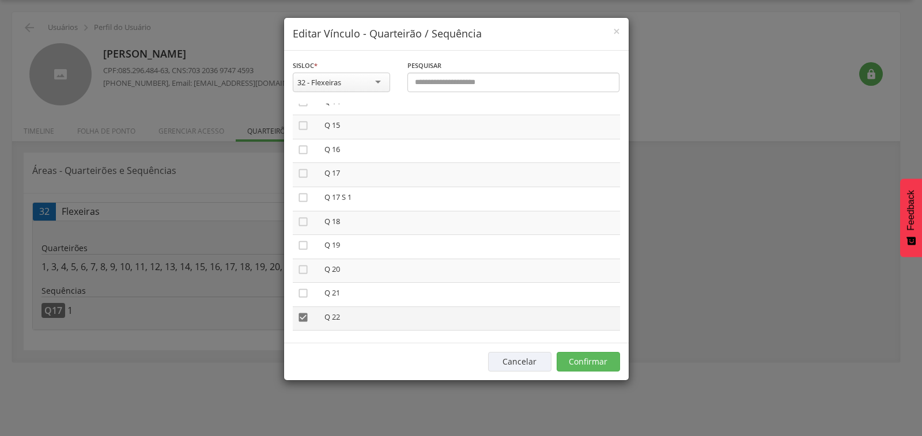
click at [304, 313] on icon "" at bounding box center [303, 318] width 12 height 12
click at [303, 166] on icon "" at bounding box center [303, 169] width 12 height 12
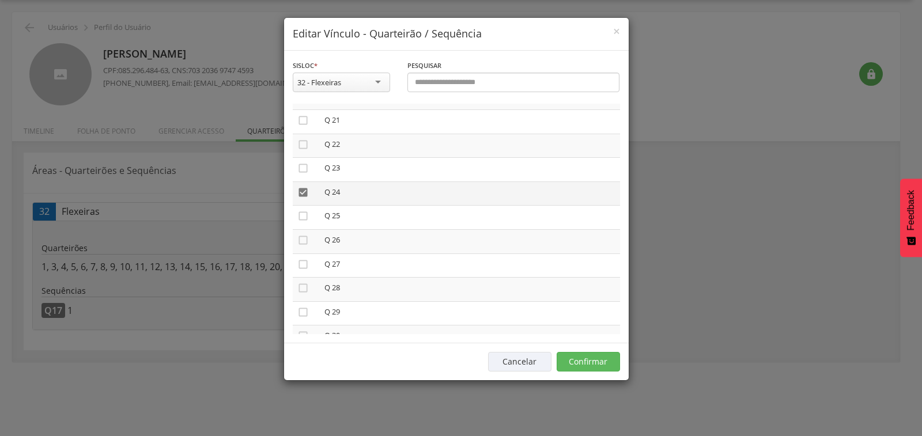
click at [300, 197] on icon "" at bounding box center [303, 193] width 12 height 12
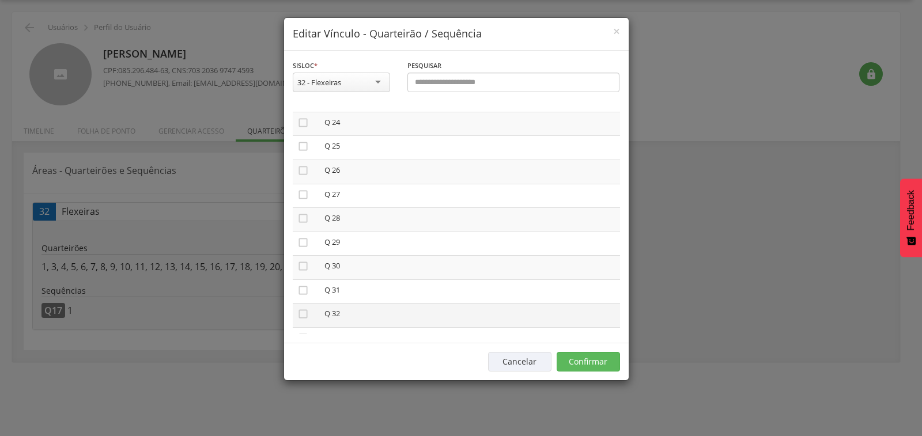
scroll to position [588, 0]
click at [302, 148] on icon "" at bounding box center [303, 147] width 12 height 12
click at [303, 170] on icon "" at bounding box center [303, 171] width 12 height 12
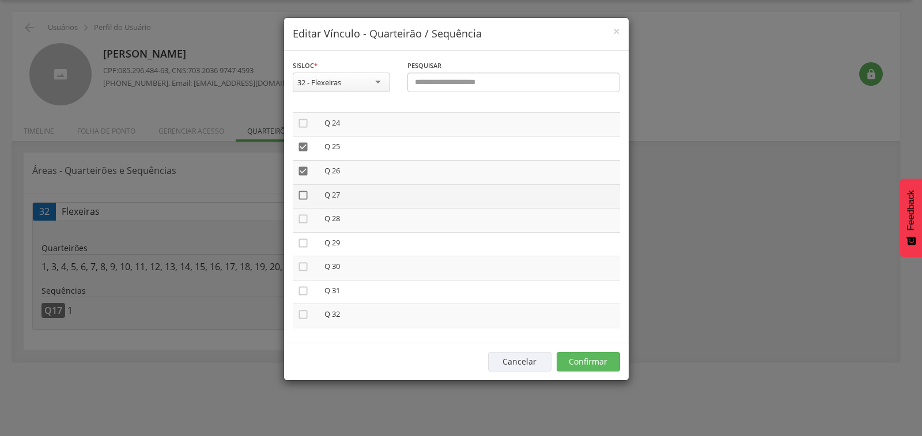
click at [302, 191] on icon "" at bounding box center [303, 196] width 12 height 12
click at [304, 218] on icon "" at bounding box center [303, 219] width 12 height 12
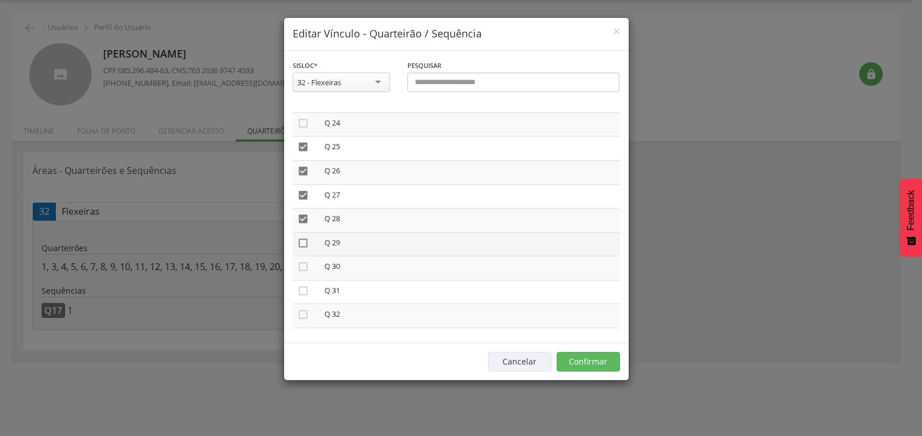
click at [306, 246] on icon "" at bounding box center [303, 243] width 12 height 12
click at [306, 260] on td "" at bounding box center [306, 269] width 27 height 24
click at [305, 265] on icon "" at bounding box center [303, 267] width 12 height 12
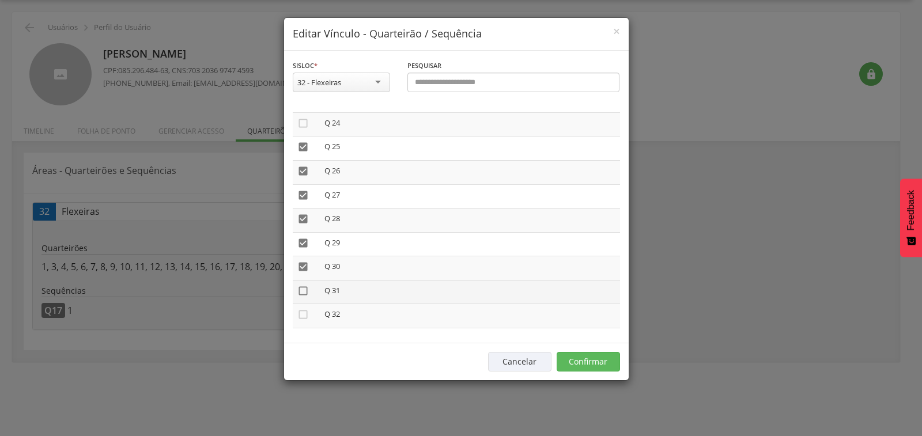
click at [307, 291] on icon "" at bounding box center [303, 291] width 12 height 12
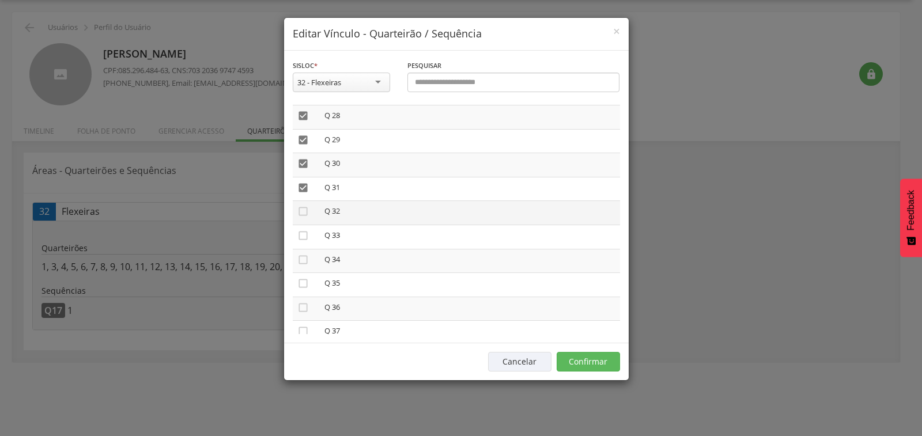
scroll to position [692, 0]
drag, startPoint x: 303, startPoint y: 208, endPoint x: 292, endPoint y: 238, distance: 32.7
click at [302, 208] on icon "" at bounding box center [303, 211] width 12 height 12
click at [302, 235] on icon "" at bounding box center [303, 235] width 12 height 12
click at [302, 257] on icon "" at bounding box center [303, 260] width 12 height 12
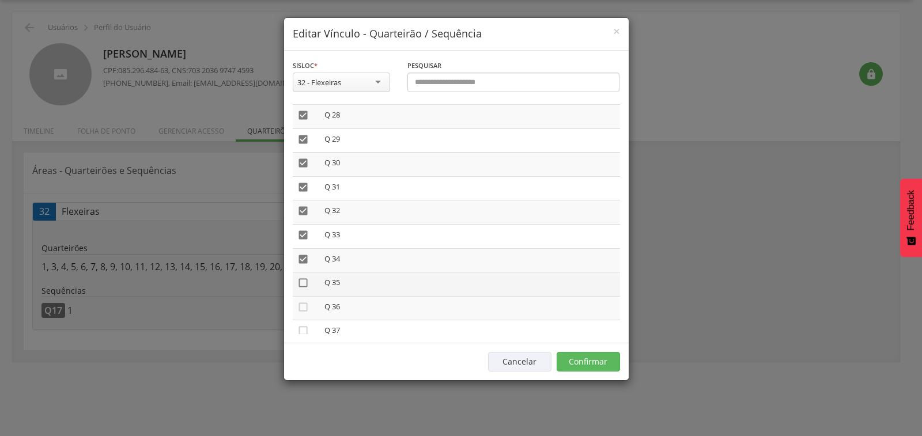
click at [303, 282] on icon "" at bounding box center [303, 283] width 12 height 12
click at [301, 307] on icon "" at bounding box center [303, 307] width 12 height 12
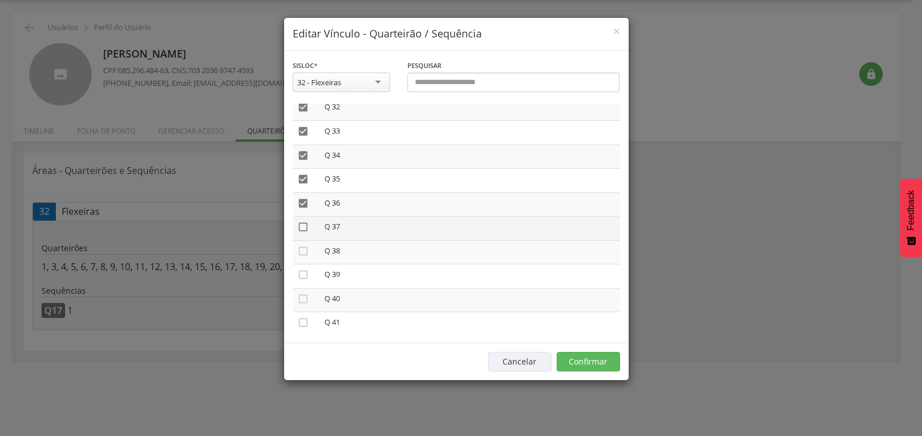
click at [301, 227] on icon "" at bounding box center [303, 227] width 12 height 12
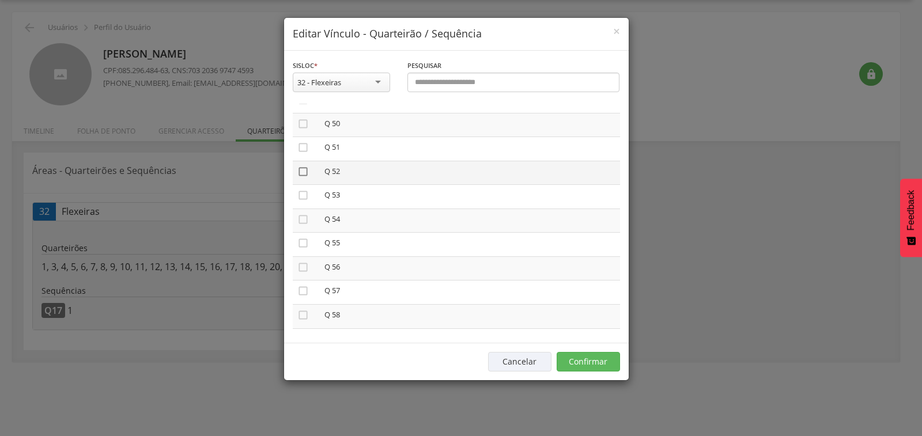
click at [303, 171] on icon "" at bounding box center [303, 172] width 12 height 12
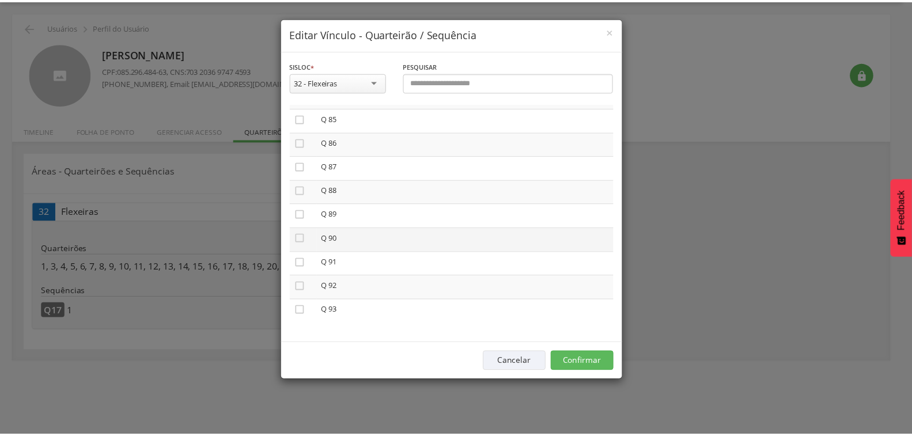
scroll to position [2054, 0]
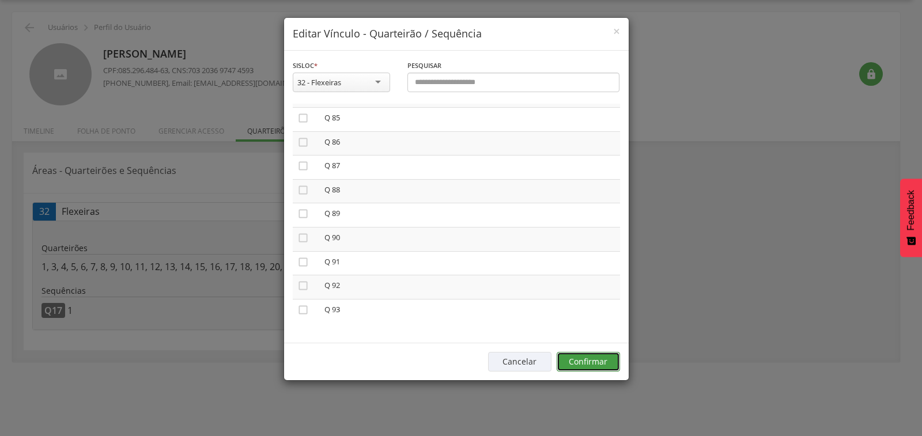
click at [568, 363] on button "Confirmar" at bounding box center [588, 362] width 63 height 20
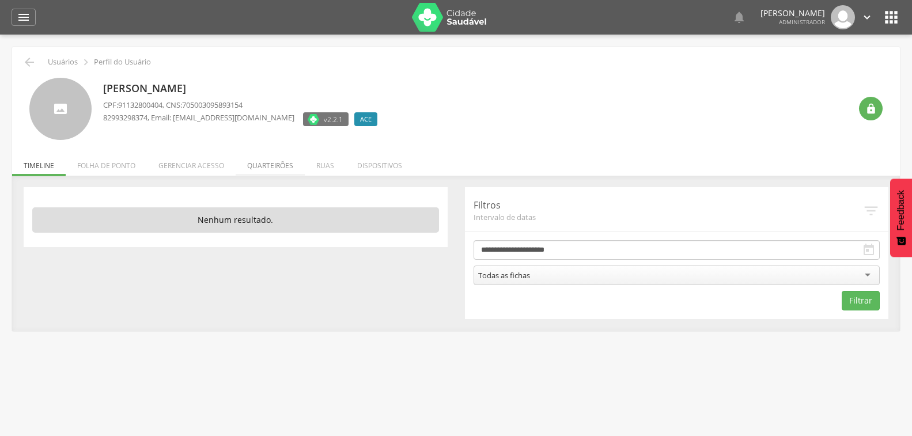
click at [273, 164] on li "Quarteirões" at bounding box center [270, 162] width 69 height 27
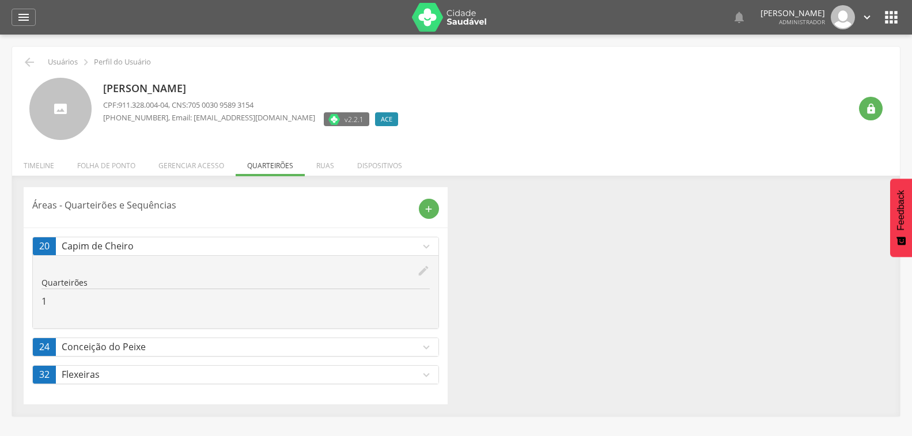
click at [420, 273] on icon "edit" at bounding box center [423, 271] width 13 height 13
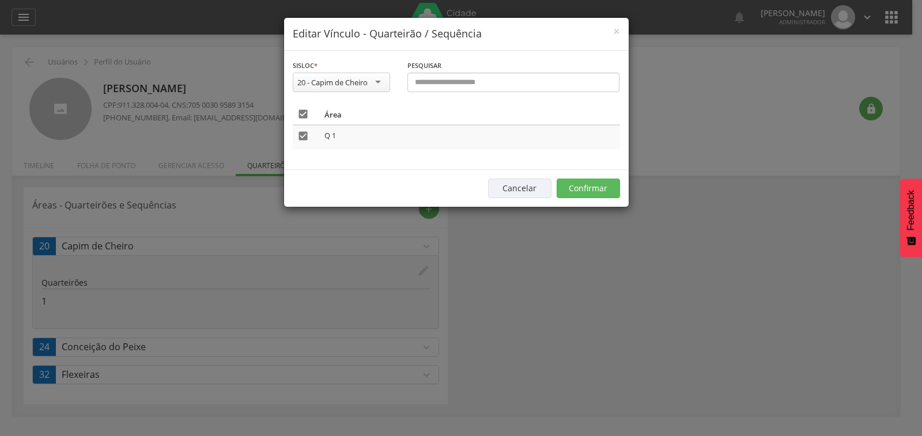
click at [298, 109] on icon "" at bounding box center [303, 114] width 12 height 12
click at [580, 194] on button "Confirmar" at bounding box center [588, 189] width 63 height 20
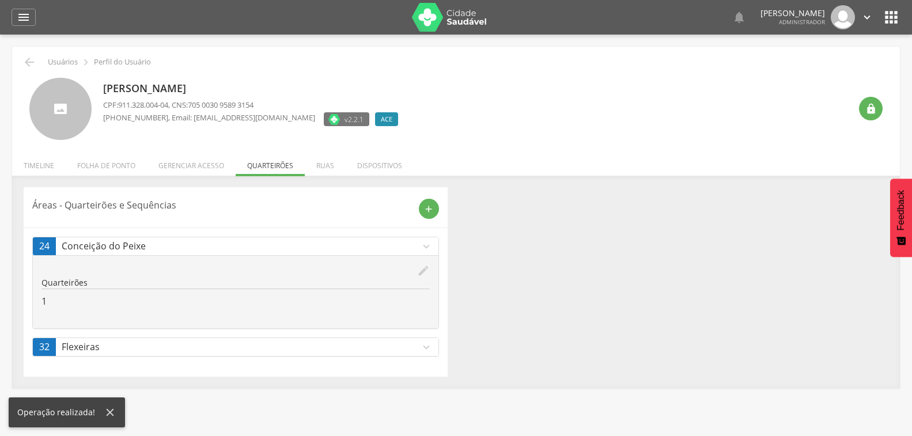
click at [420, 272] on icon "edit" at bounding box center [423, 271] width 13 height 13
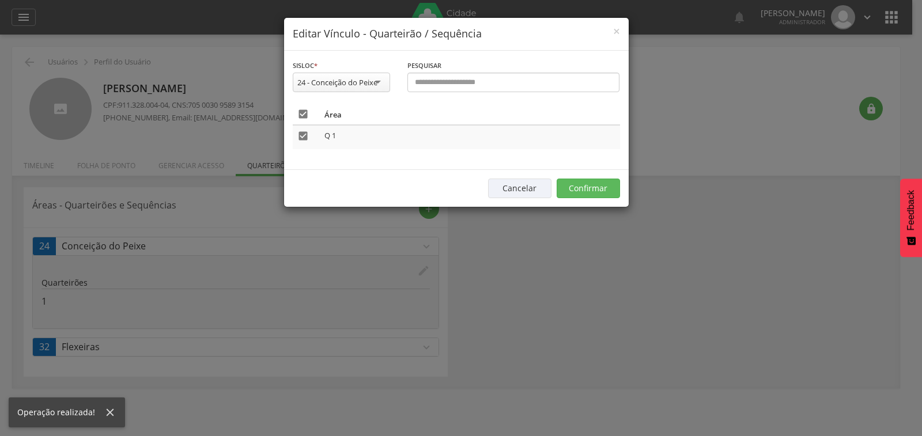
click at [301, 116] on icon "" at bounding box center [303, 114] width 12 height 12
click at [587, 191] on button "Confirmar" at bounding box center [588, 189] width 63 height 20
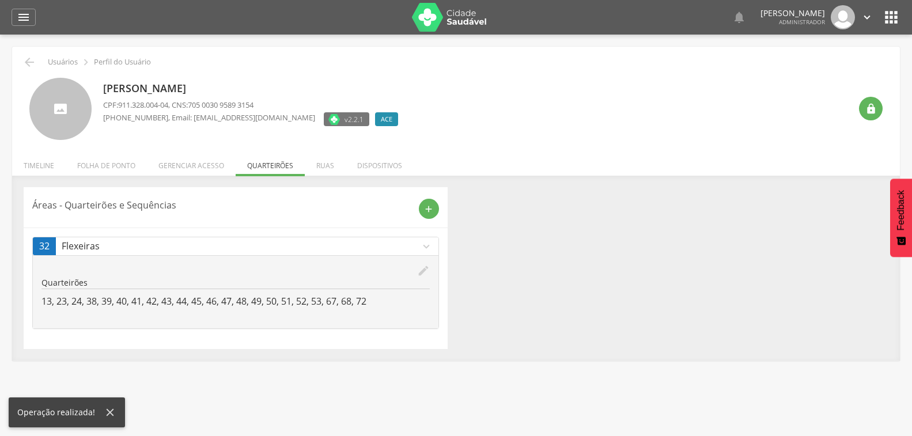
click at [420, 268] on icon "edit" at bounding box center [423, 271] width 13 height 13
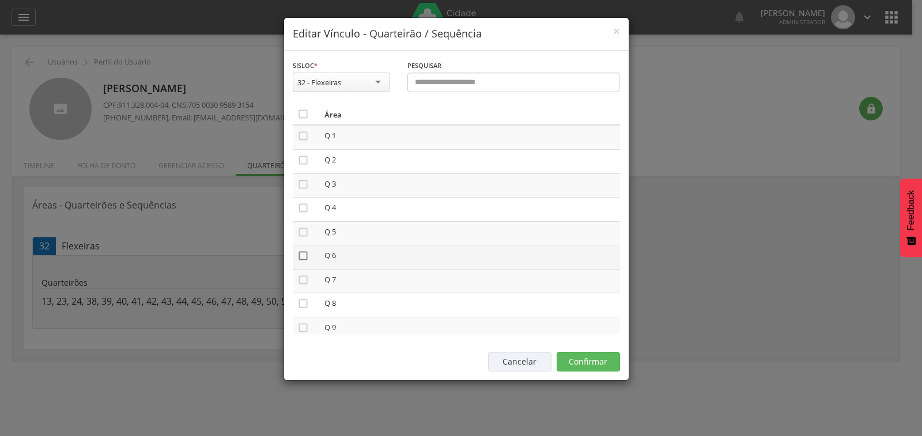
click at [299, 254] on icon "" at bounding box center [303, 256] width 12 height 12
click at [304, 224] on icon "" at bounding box center [303, 224] width 12 height 12
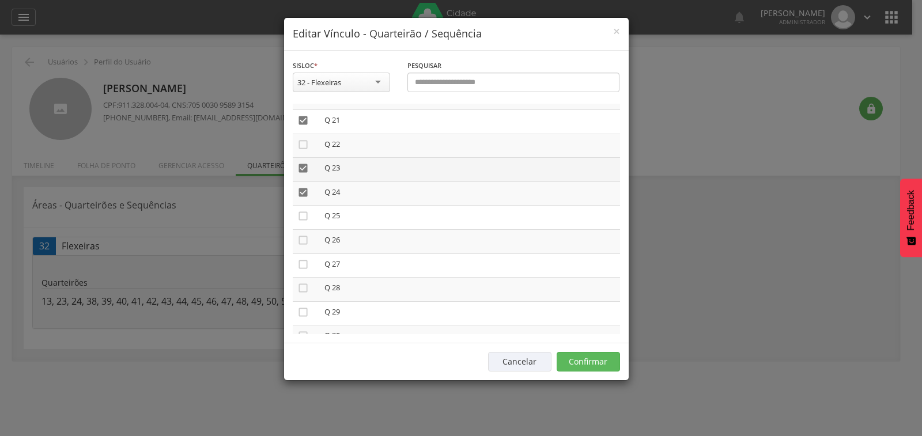
click at [301, 168] on icon "" at bounding box center [303, 169] width 12 height 12
click at [304, 193] on icon "" at bounding box center [303, 193] width 12 height 12
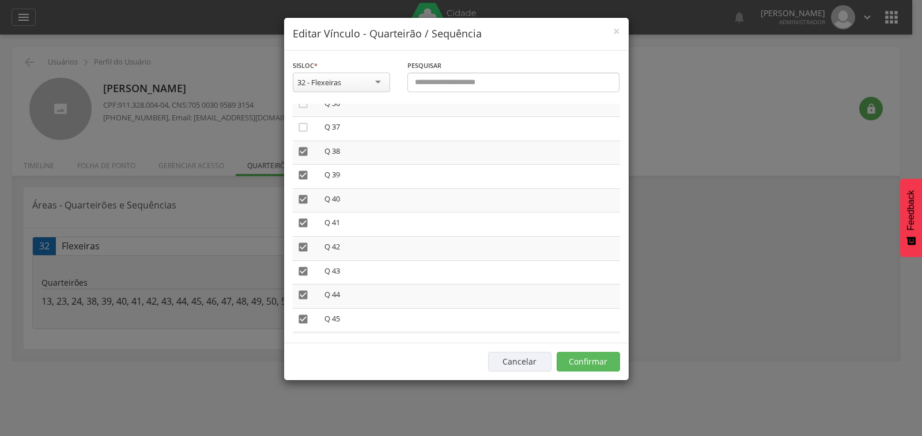
scroll to position [899, 0]
click at [304, 146] on icon "" at bounding box center [303, 148] width 12 height 12
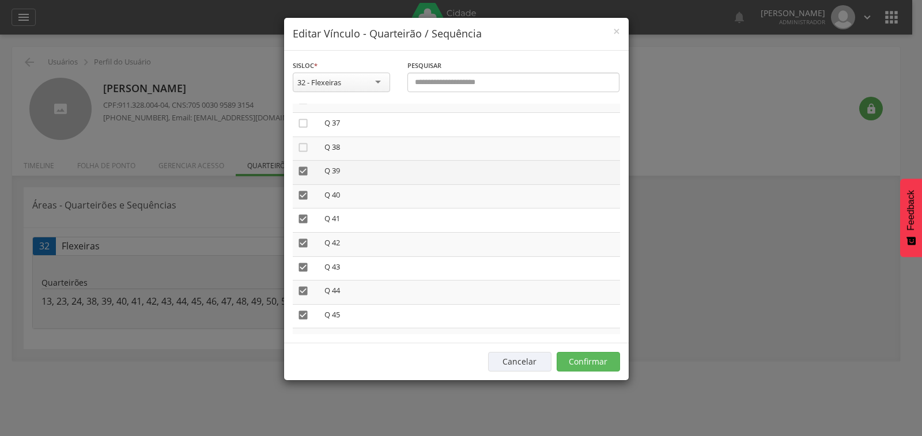
click at [300, 170] on icon "" at bounding box center [303, 171] width 12 height 12
click at [303, 194] on icon "" at bounding box center [303, 196] width 12 height 12
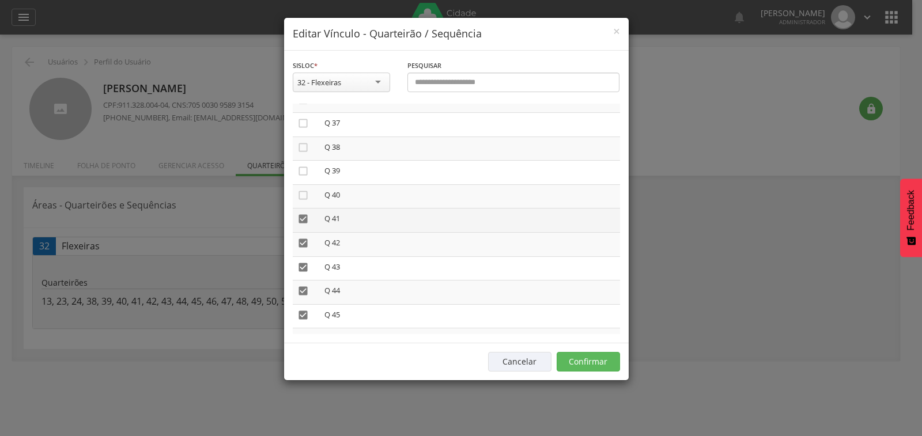
click at [302, 219] on icon "" at bounding box center [303, 219] width 12 height 12
click at [303, 146] on icon "" at bounding box center [303, 148] width 12 height 12
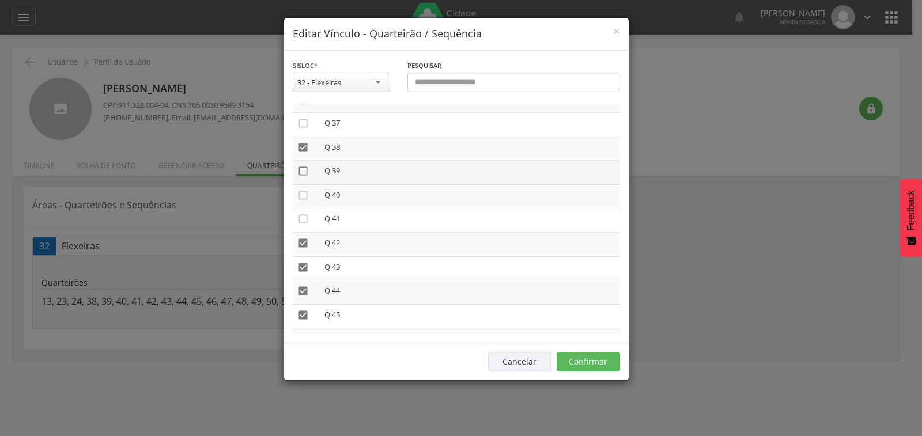
click at [305, 168] on icon "" at bounding box center [303, 171] width 12 height 12
click at [305, 194] on icon "" at bounding box center [303, 196] width 12 height 12
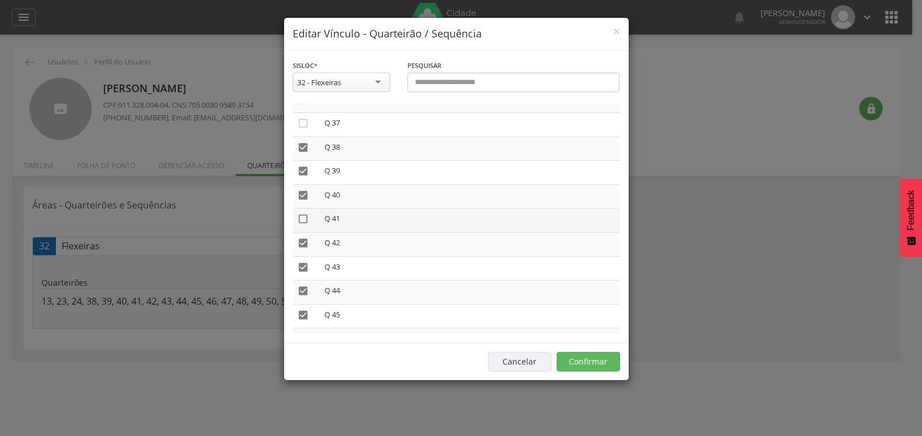
click at [301, 216] on icon "" at bounding box center [303, 219] width 12 height 12
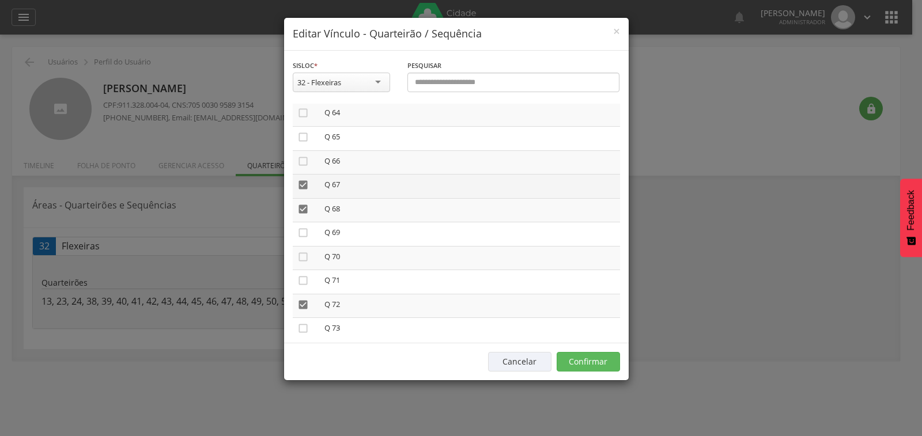
click at [301, 184] on icon "" at bounding box center [303, 185] width 12 height 12
click at [304, 208] on icon "" at bounding box center [303, 209] width 12 height 12
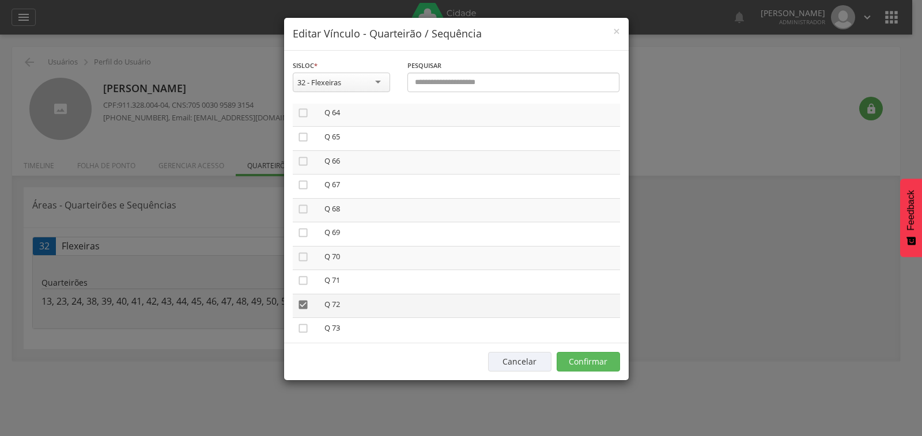
click at [299, 304] on icon "" at bounding box center [303, 305] width 12 height 12
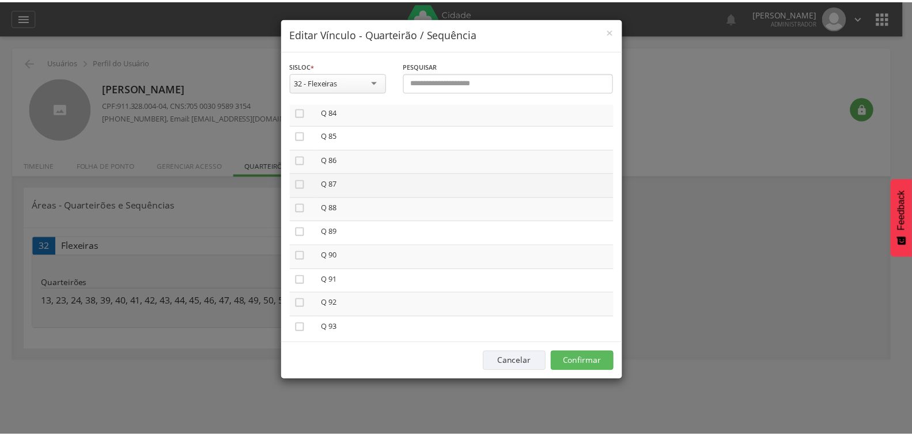
scroll to position [2054, 0]
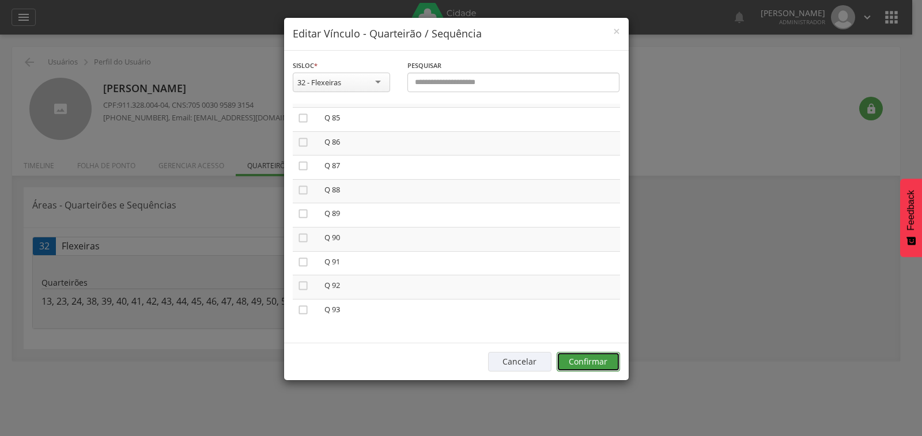
click at [581, 365] on button "Confirmar" at bounding box center [588, 362] width 63 height 20
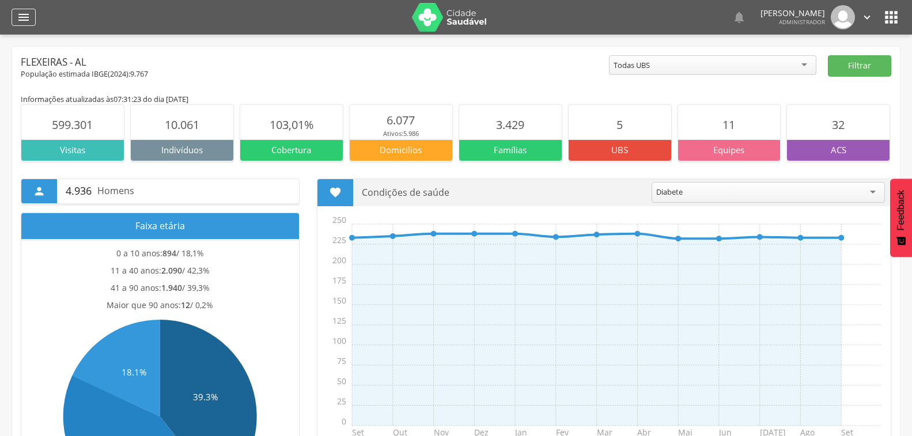
click at [23, 20] on icon "" at bounding box center [24, 17] width 14 height 14
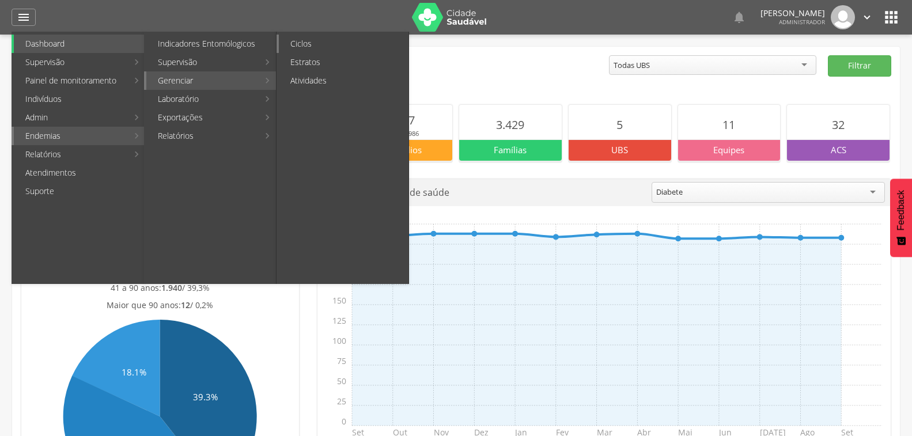
click at [304, 48] on link "Ciclos" at bounding box center [344, 44] width 130 height 18
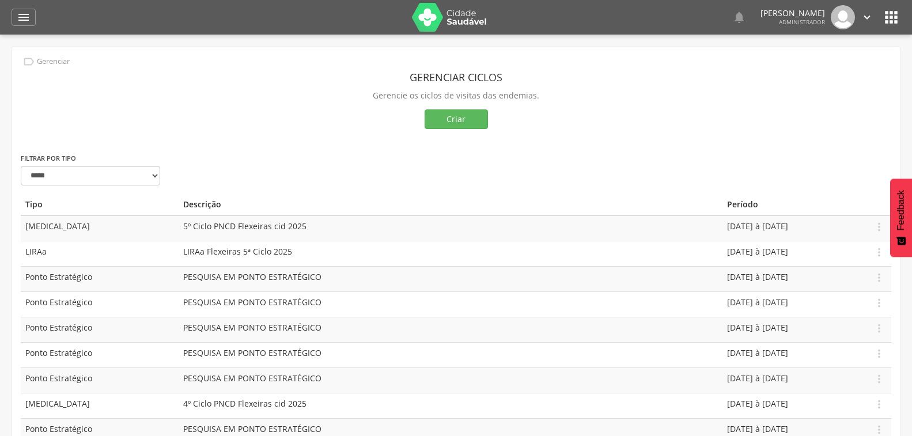
click at [865, 18] on icon "" at bounding box center [867, 17] width 13 height 13
click at [801, 63] on link "Sair" at bounding box center [827, 66] width 91 height 14
